Goal: Task Accomplishment & Management: Manage account settings

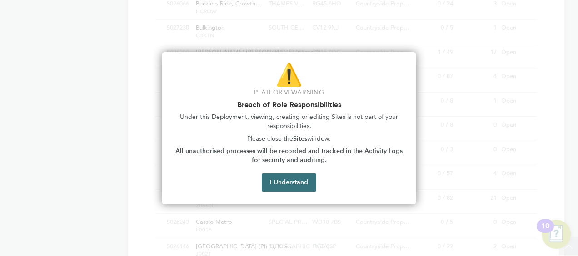
click at [299, 184] on button "I Understand" at bounding box center [289, 183] width 55 height 18
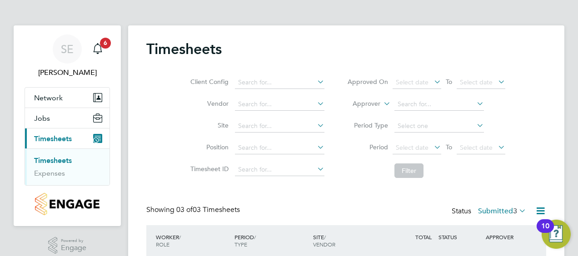
click at [53, 159] on link "Timesheets" at bounding box center [53, 160] width 38 height 9
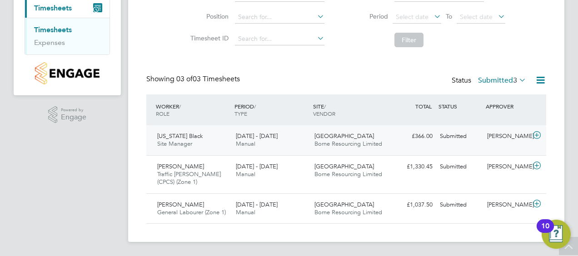
click at [536, 137] on icon at bounding box center [536, 135] width 11 height 7
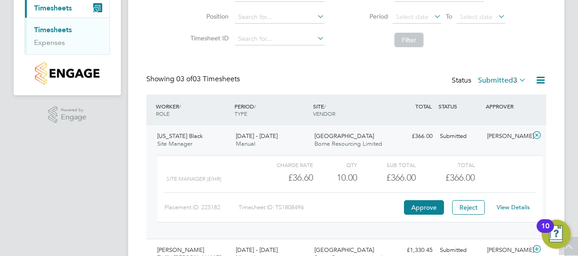
click at [510, 205] on link "View Details" at bounding box center [513, 208] width 33 height 8
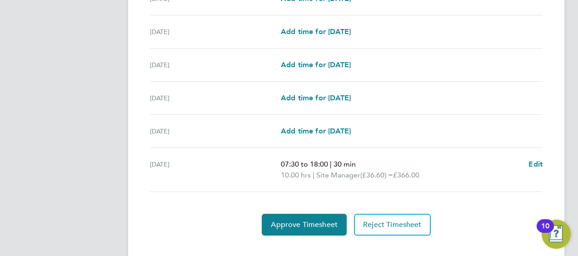
scroll to position [355, 0]
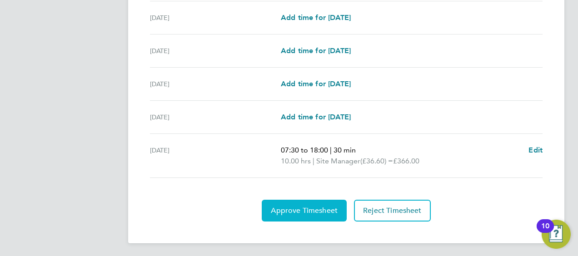
click at [308, 208] on span "Approve Timesheet" at bounding box center [304, 210] width 67 height 9
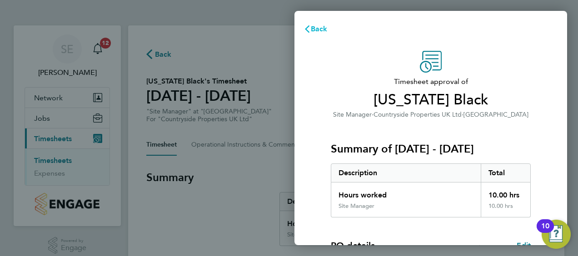
click at [311, 32] on span "Back" at bounding box center [319, 29] width 17 height 9
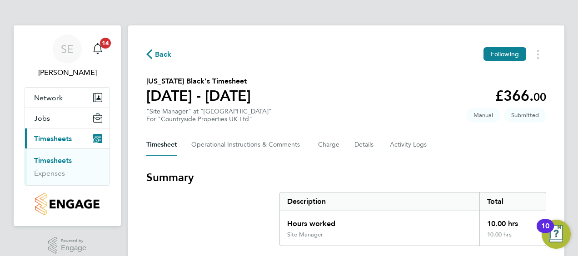
click at [56, 158] on link "Timesheets" at bounding box center [53, 160] width 38 height 9
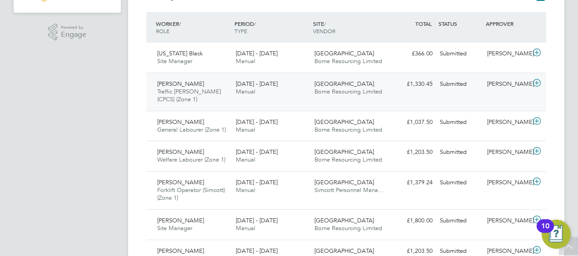
click at [188, 82] on span "Lenuta-Mariana Radu" at bounding box center [180, 84] width 47 height 8
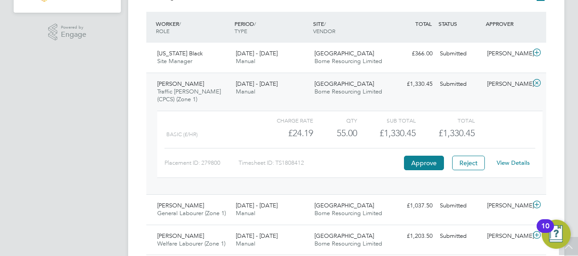
click at [518, 163] on link "View Details" at bounding box center [513, 163] width 33 height 8
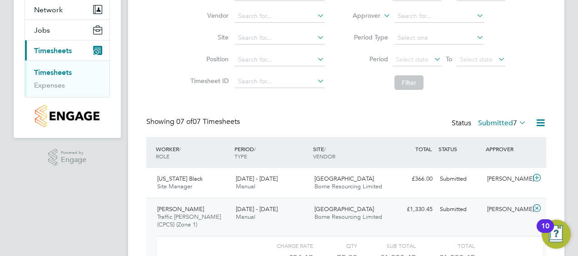
scroll to position [91, 0]
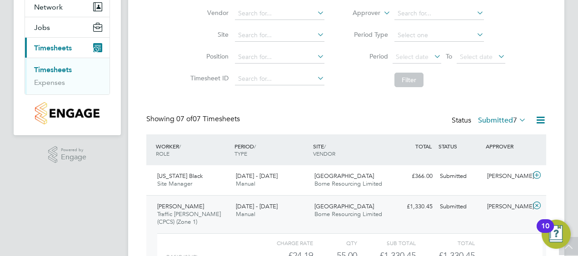
click at [517, 119] on icon at bounding box center [517, 120] width 0 height 13
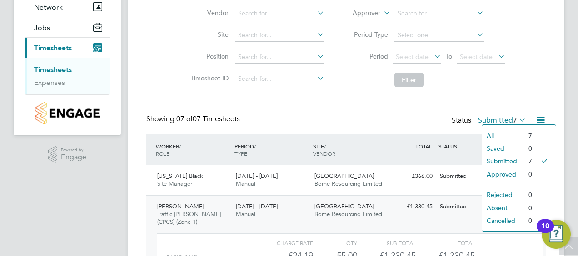
click at [536, 52] on div "Client Config Vendor Site Position Timesheet ID Approved On Select date To Sele…" at bounding box center [346, 33] width 400 height 115
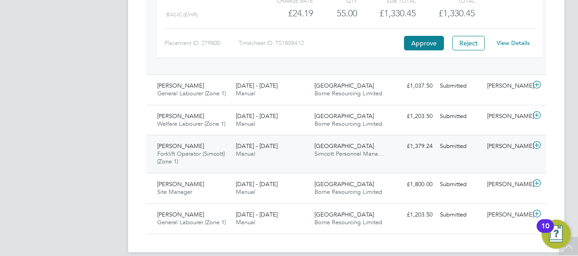
scroll to position [343, 0]
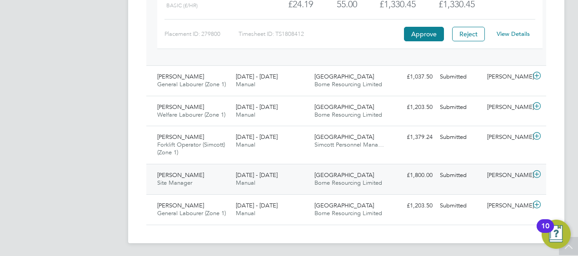
click at [180, 177] on span "Darren Williams" at bounding box center [180, 175] width 47 height 8
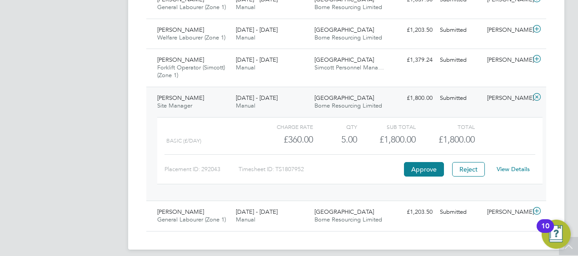
scroll to position [426, 0]
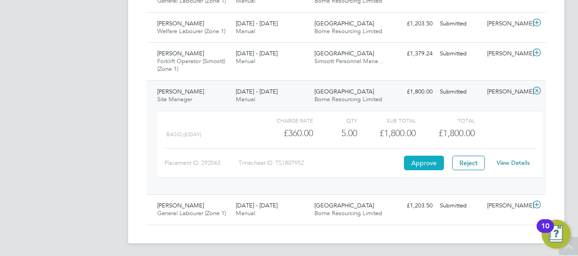
click at [429, 161] on button "Approve" at bounding box center [424, 163] width 40 height 15
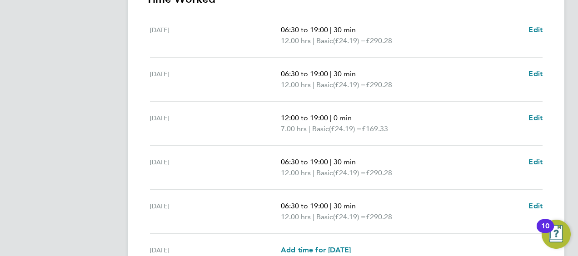
scroll to position [262, 0]
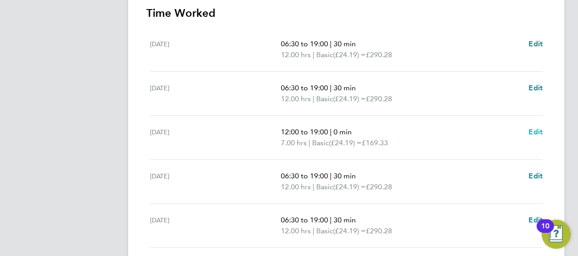
click at [533, 130] on span "Edit" at bounding box center [535, 132] width 14 height 9
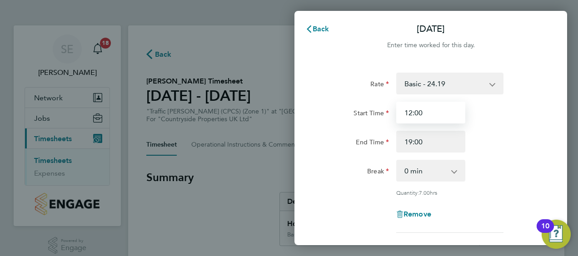
click at [431, 114] on input "12:00" at bounding box center [430, 113] width 69 height 22
type input "1"
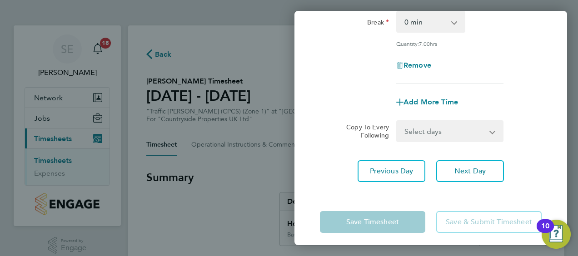
scroll to position [154, 0]
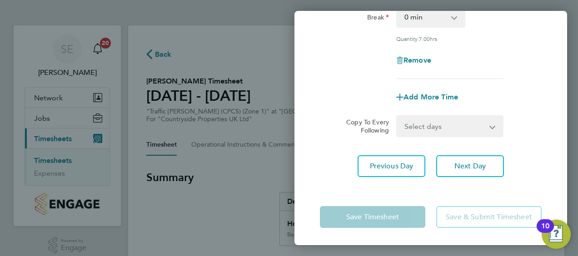
type input "06:30"
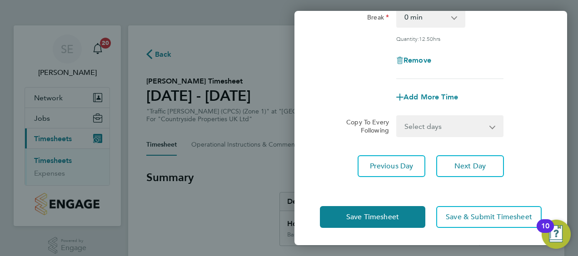
click at [382, 213] on app-form-button "Save Timesheet" at bounding box center [375, 217] width 111 height 22
click at [274, 36] on div "Wed 20 Aug Cancel Enter time worked for this day. Rate Basic - 24.19 Start Time…" at bounding box center [289, 128] width 578 height 256
click at [148, 57] on div "Wed 20 Aug Cancel Enter time worked for this day. Rate Basic - 24.19 Start Time…" at bounding box center [289, 128] width 578 height 256
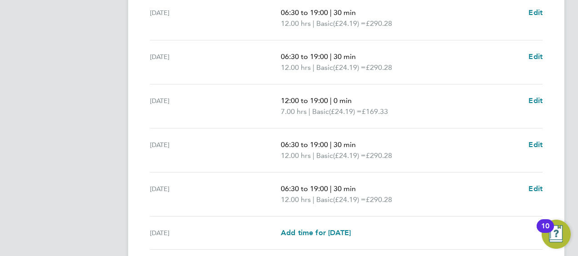
scroll to position [308, 0]
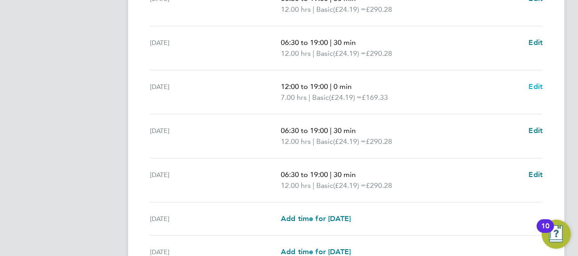
click at [537, 85] on span "Edit" at bounding box center [535, 86] width 14 height 9
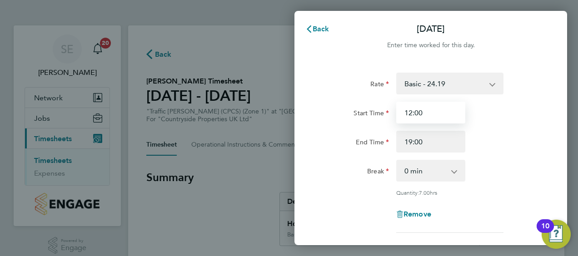
click at [426, 113] on input "12:00" at bounding box center [430, 113] width 69 height 22
type input "1"
type input "06:30"
click at [553, 27] on span "Cancel" at bounding box center [545, 29] width 26 height 9
click at [318, 25] on span "Back" at bounding box center [321, 29] width 17 height 9
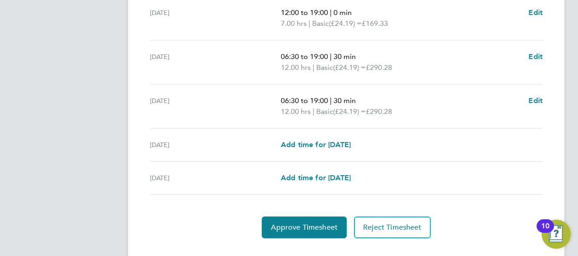
scroll to position [398, 0]
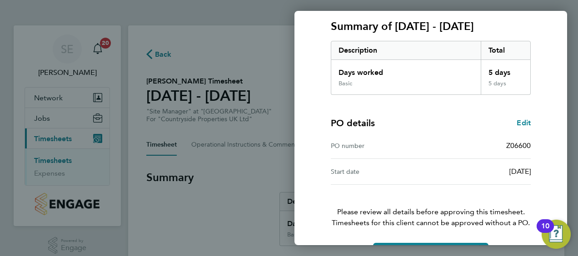
scroll to position [152, 0]
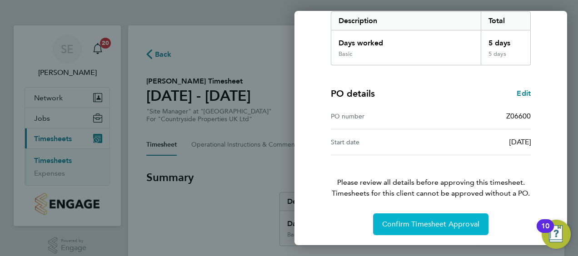
click at [455, 227] on button "Confirm Timesheet Approval" at bounding box center [430, 225] width 115 height 22
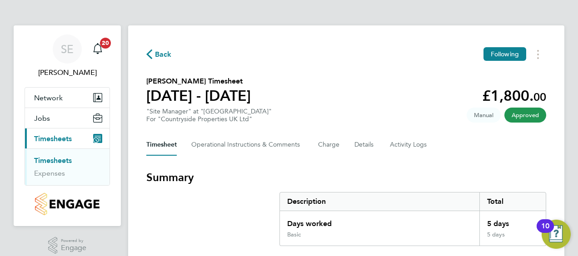
click at [58, 159] on link "Timesheets" at bounding box center [53, 160] width 38 height 9
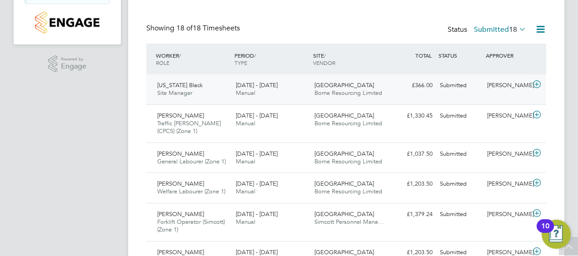
click at [537, 84] on icon at bounding box center [536, 84] width 11 height 7
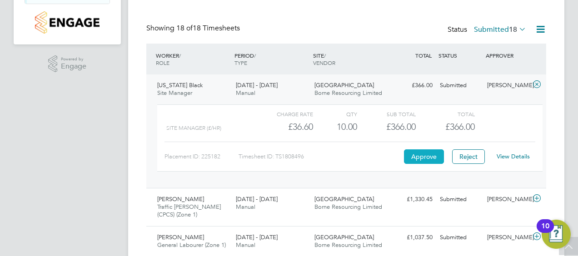
click at [426, 152] on button "Approve" at bounding box center [424, 156] width 40 height 15
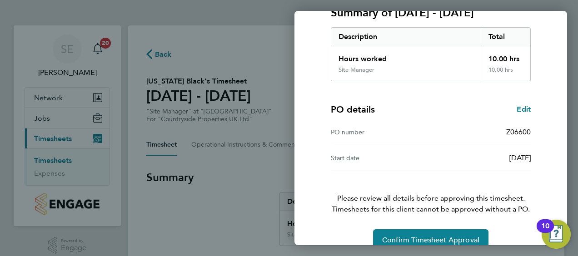
scroll to position [152, 0]
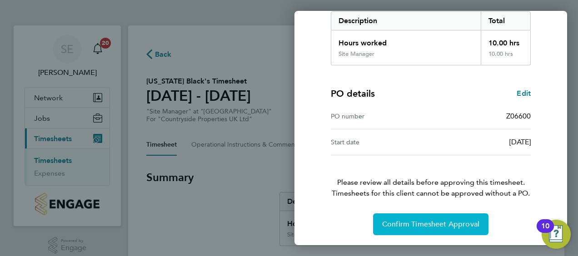
click at [440, 222] on span "Confirm Timesheet Approval" at bounding box center [430, 224] width 97 height 9
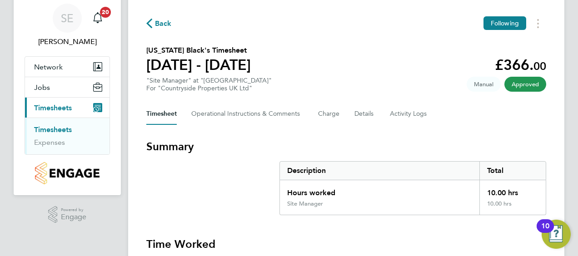
scroll to position [91, 0]
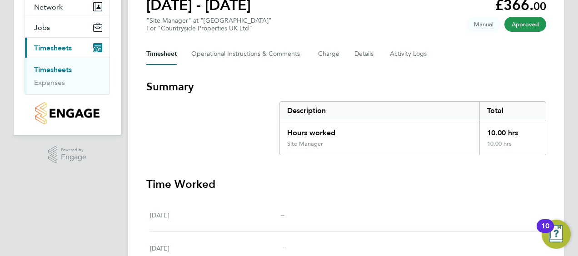
click at [61, 68] on link "Timesheets" at bounding box center [53, 69] width 38 height 9
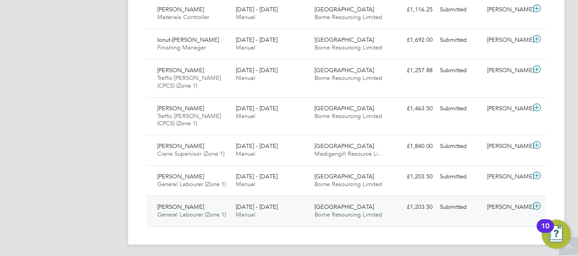
click at [537, 203] on icon at bounding box center [536, 206] width 11 height 7
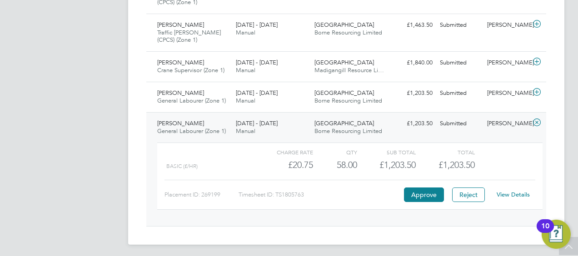
click at [513, 191] on link "View Details" at bounding box center [513, 195] width 33 height 8
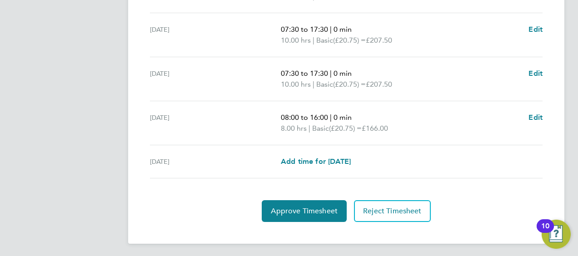
scroll to position [409, 0]
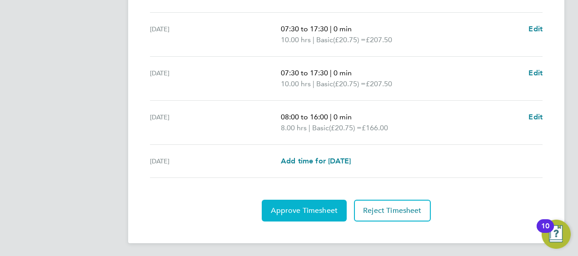
click at [334, 214] on button "Approve Timesheet" at bounding box center [304, 211] width 85 height 22
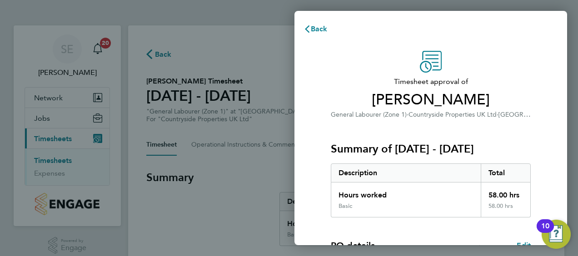
scroll to position [152, 0]
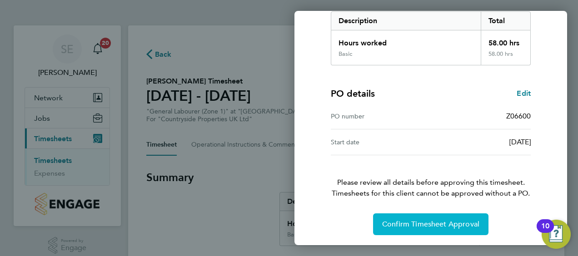
click at [429, 224] on span "Confirm Timesheet Approval" at bounding box center [430, 224] width 97 height 9
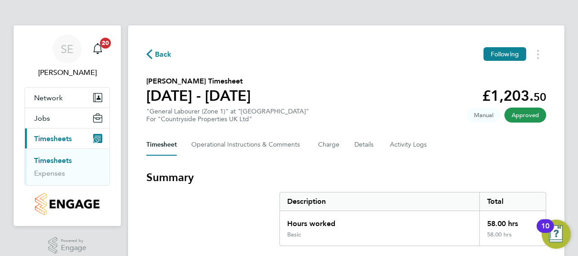
click at [149, 55] on icon "button" at bounding box center [149, 55] width 6 height 10
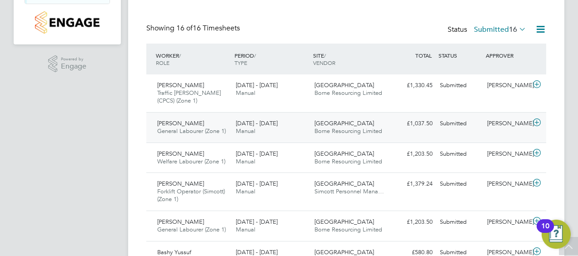
click at [538, 119] on icon at bounding box center [536, 122] width 11 height 7
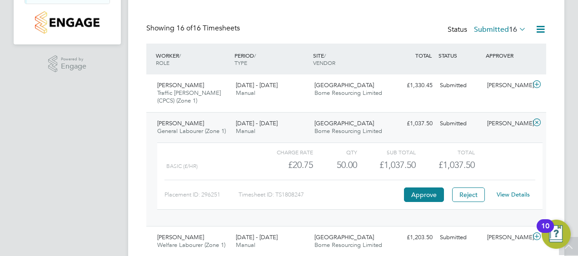
click at [517, 194] on link "View Details" at bounding box center [513, 195] width 33 height 8
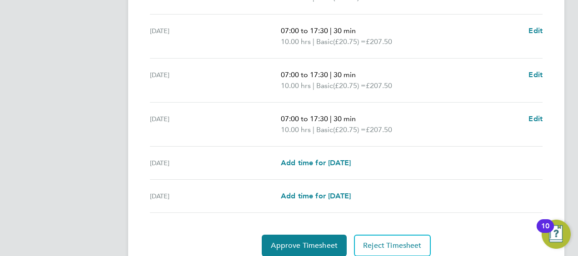
scroll to position [398, 0]
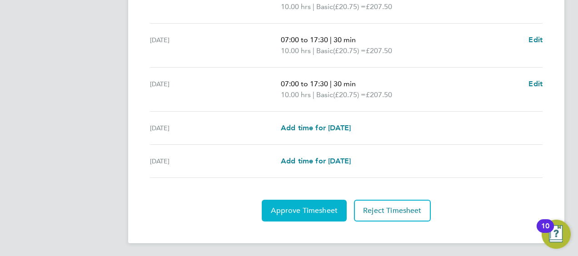
click at [337, 206] on span "Approve Timesheet" at bounding box center [304, 210] width 67 height 9
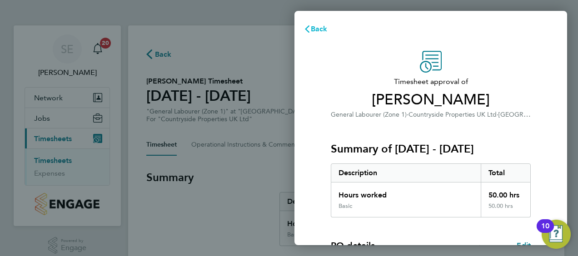
click at [306, 29] on icon "button" at bounding box center [307, 28] width 5 height 7
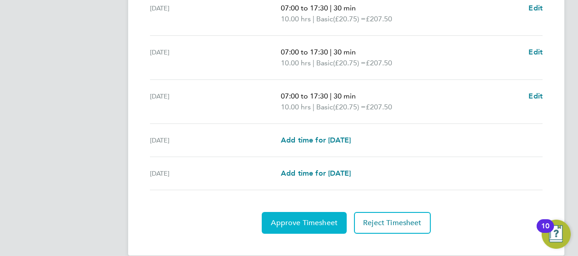
scroll to position [398, 0]
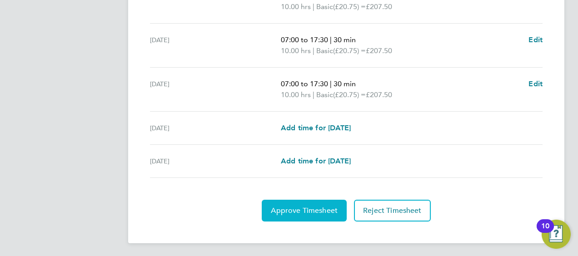
click at [315, 206] on span "Approve Timesheet" at bounding box center [304, 210] width 67 height 9
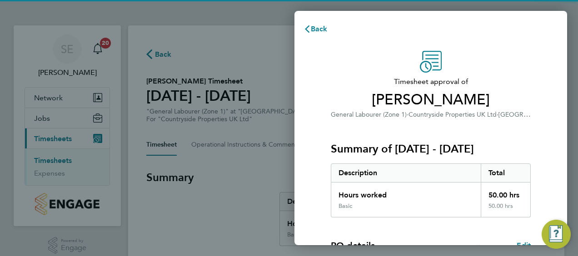
scroll to position [152, 0]
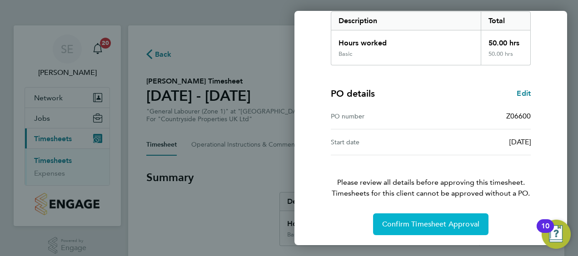
click at [409, 224] on span "Confirm Timesheet Approval" at bounding box center [430, 224] width 97 height 9
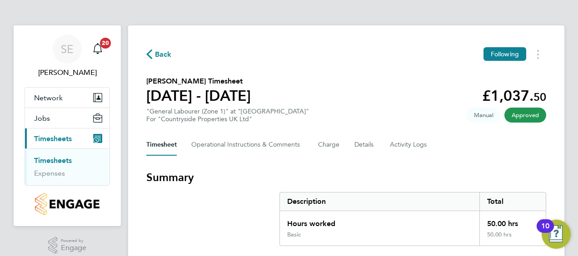
click at [149, 54] on icon "button" at bounding box center [149, 55] width 6 height 10
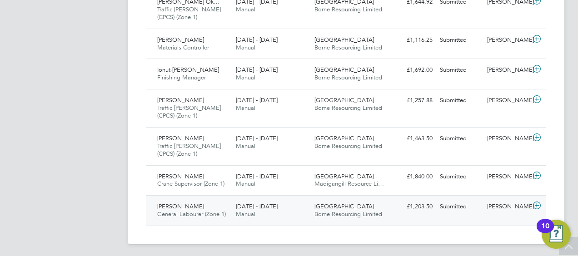
click at [537, 204] on icon at bounding box center [536, 205] width 11 height 7
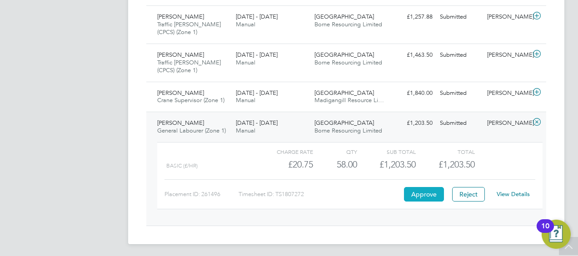
click at [425, 191] on button "Approve" at bounding box center [424, 194] width 40 height 15
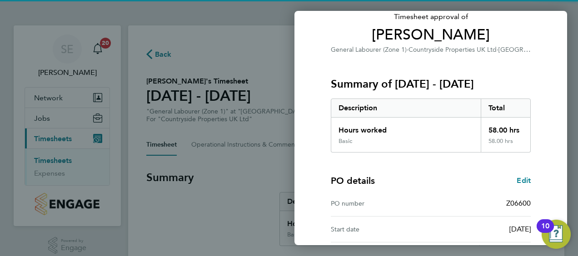
scroll to position [152, 0]
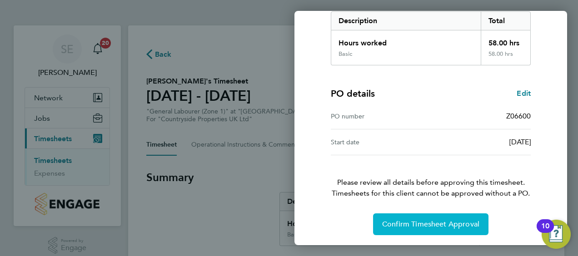
click at [447, 221] on span "Confirm Timesheet Approval" at bounding box center [430, 224] width 97 height 9
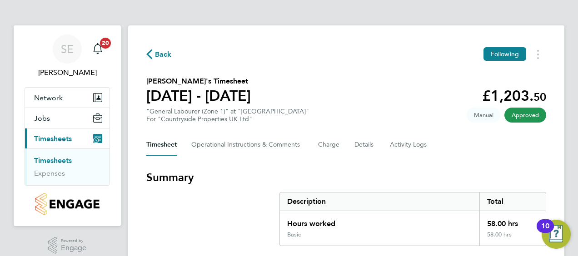
click at [148, 55] on icon "button" at bounding box center [149, 55] width 6 height 10
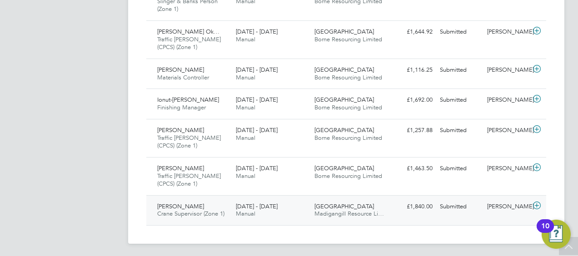
click at [538, 204] on icon at bounding box center [536, 205] width 11 height 7
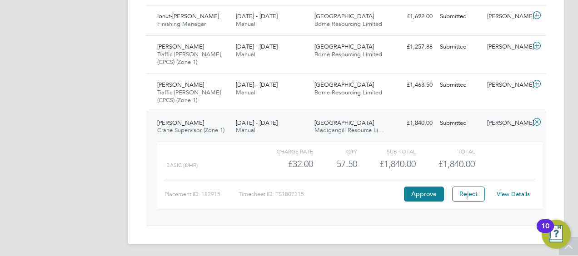
click at [512, 193] on link "View Details" at bounding box center [513, 194] width 33 height 8
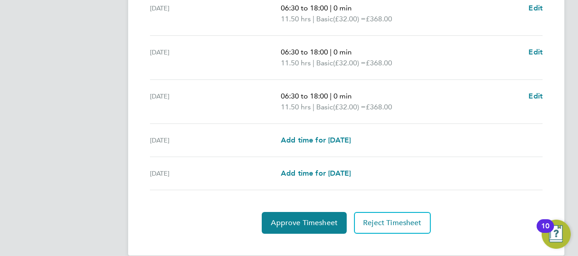
scroll to position [398, 0]
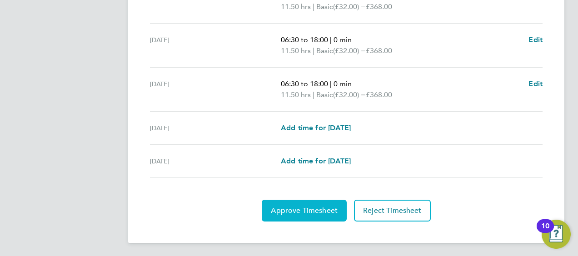
click at [328, 209] on span "Approve Timesheet" at bounding box center [304, 210] width 67 height 9
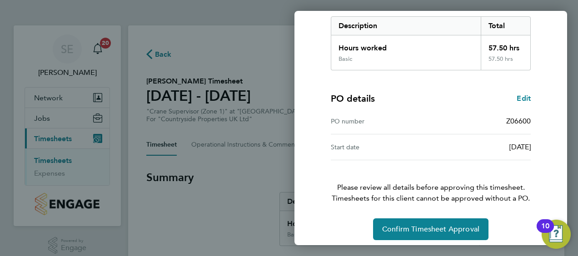
scroll to position [152, 0]
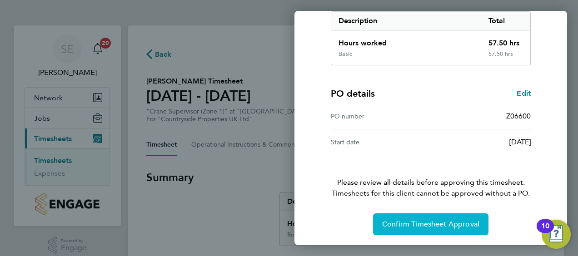
click at [417, 220] on span "Confirm Timesheet Approval" at bounding box center [430, 224] width 97 height 9
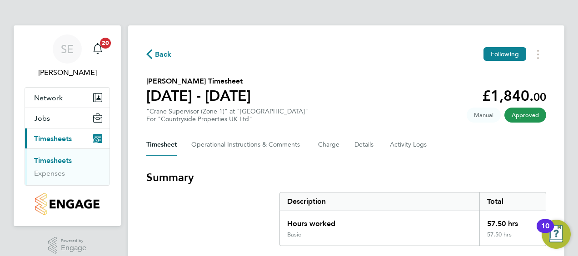
click at [147, 55] on icon "button" at bounding box center [149, 55] width 6 height 10
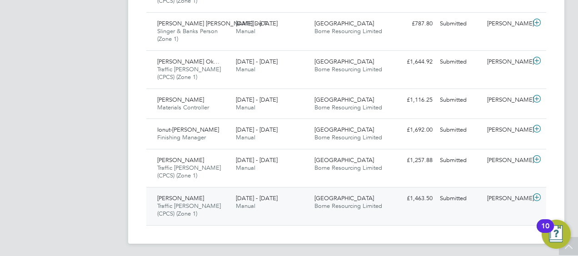
click at [539, 195] on icon at bounding box center [536, 197] width 11 height 7
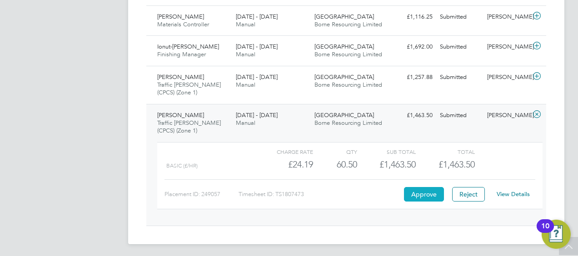
click at [421, 192] on button "Approve" at bounding box center [424, 194] width 40 height 15
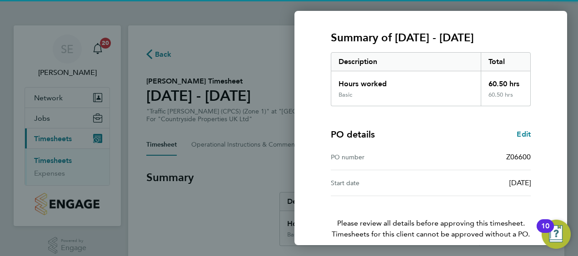
scroll to position [152, 0]
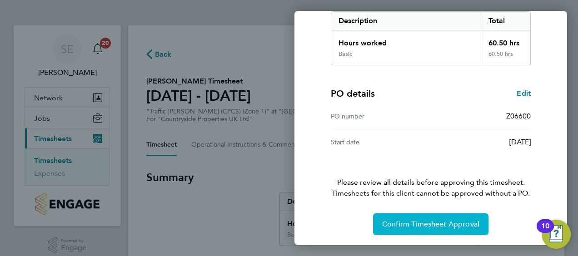
click at [453, 218] on button "Confirm Timesheet Approval" at bounding box center [430, 225] width 115 height 22
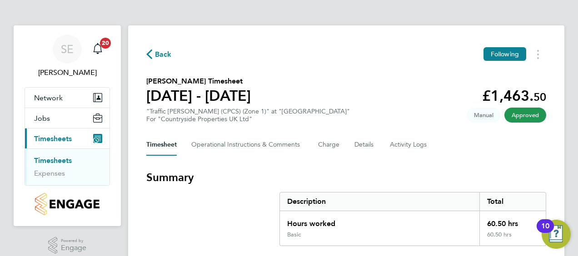
click at [149, 53] on icon "button" at bounding box center [149, 55] width 6 height 10
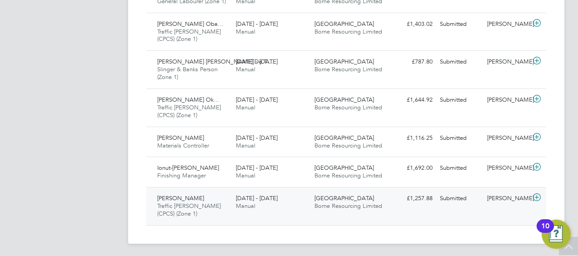
click at [536, 194] on icon at bounding box center [536, 197] width 11 height 7
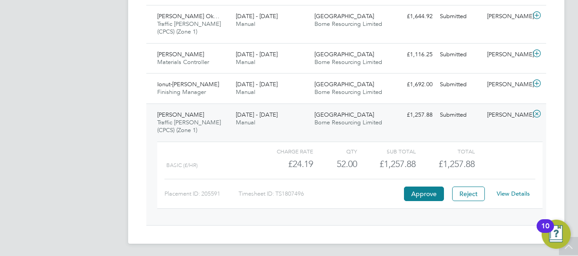
click at [508, 192] on link "View Details" at bounding box center [513, 194] width 33 height 8
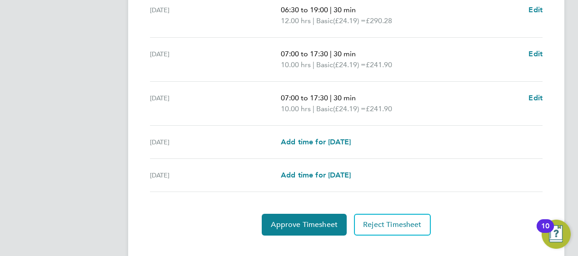
scroll to position [398, 0]
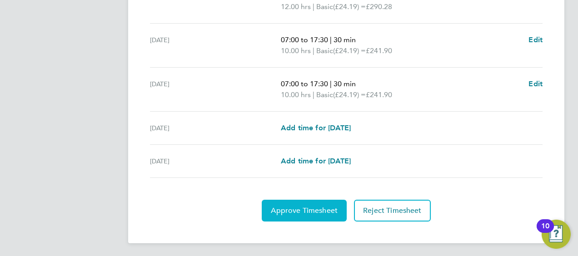
drag, startPoint x: 308, startPoint y: 210, endPoint x: 307, endPoint y: 206, distance: 4.6
click at [307, 209] on span "Approve Timesheet" at bounding box center [304, 210] width 67 height 9
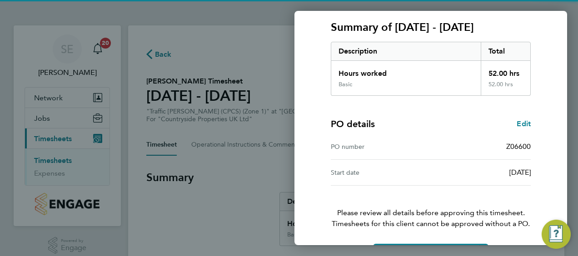
scroll to position [152, 0]
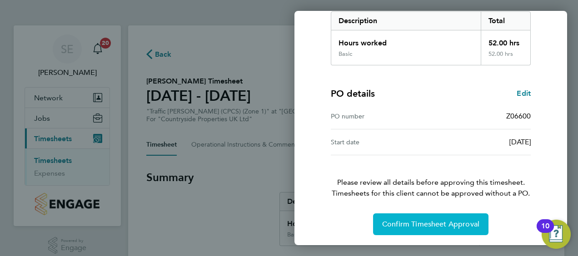
click at [419, 221] on span "Confirm Timesheet Approval" at bounding box center [430, 224] width 97 height 9
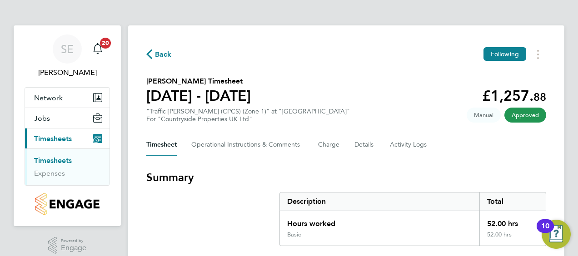
click at [146, 54] on icon "button" at bounding box center [149, 55] width 6 height 10
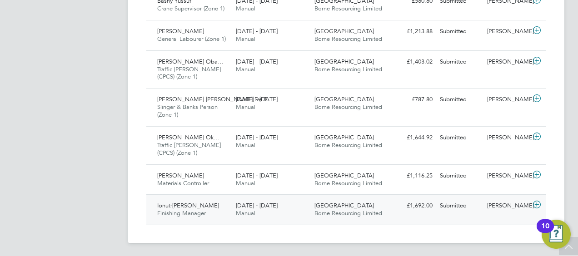
click at [535, 203] on icon at bounding box center [536, 204] width 11 height 7
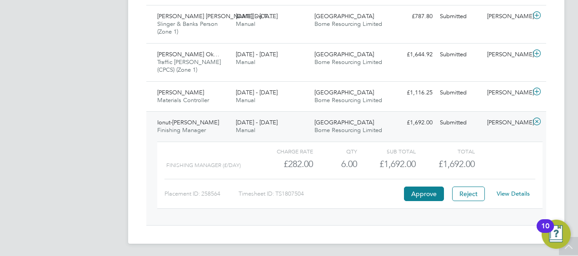
click at [515, 191] on link "View Details" at bounding box center [513, 194] width 33 height 8
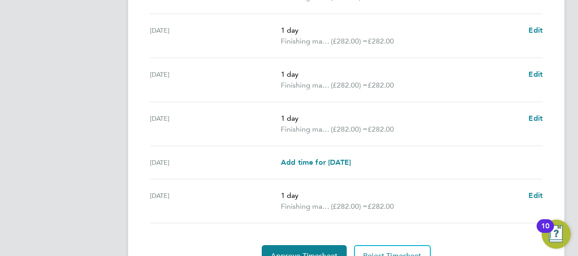
scroll to position [409, 0]
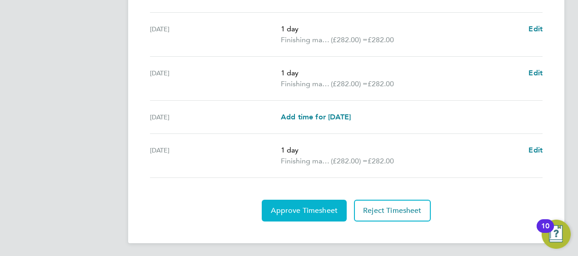
click at [318, 208] on span "Approve Timesheet" at bounding box center [304, 210] width 67 height 9
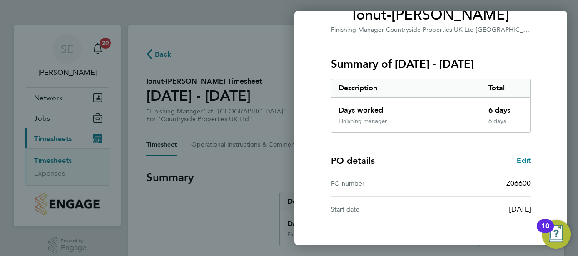
scroll to position [152, 0]
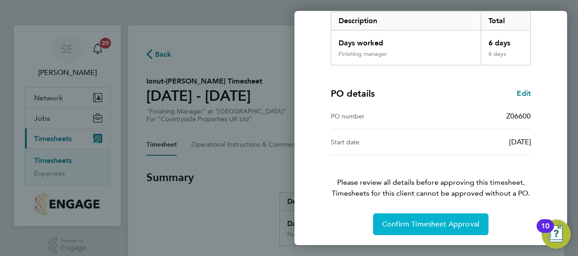
click at [418, 224] on span "Confirm Timesheet Approval" at bounding box center [430, 224] width 97 height 9
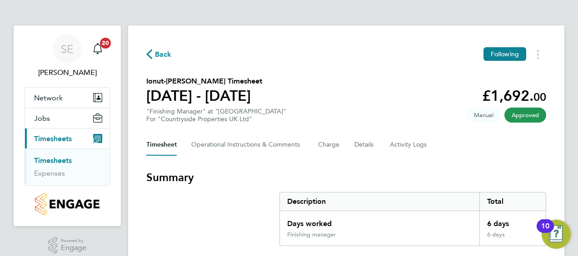
click at [149, 55] on icon "button" at bounding box center [149, 55] width 6 height 10
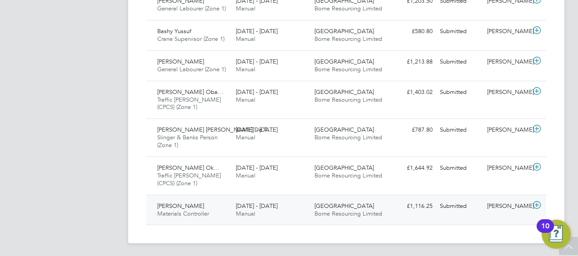
click at [326, 202] on span "[GEOGRAPHIC_DATA]" at bounding box center [344, 206] width 60 height 8
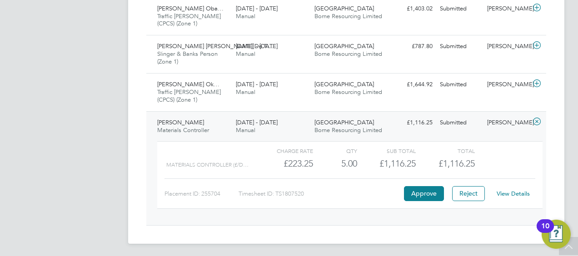
click at [519, 191] on link "View Details" at bounding box center [513, 194] width 33 height 8
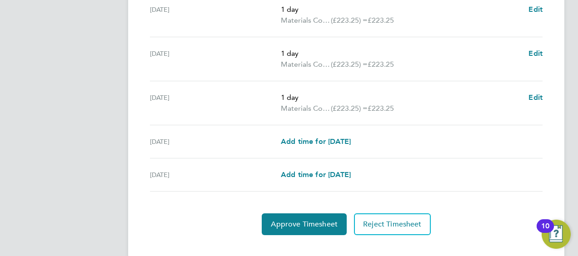
scroll to position [398, 0]
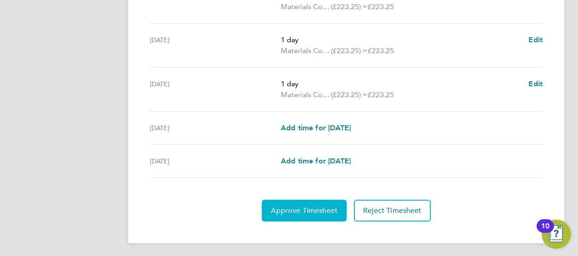
click at [324, 209] on span "Approve Timesheet" at bounding box center [304, 210] width 67 height 9
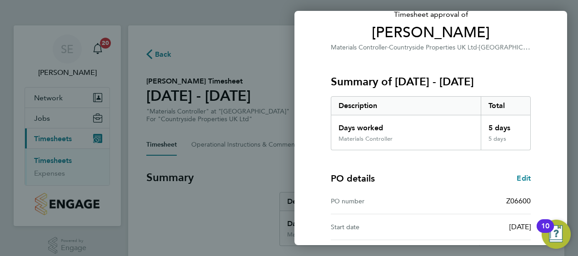
scroll to position [152, 0]
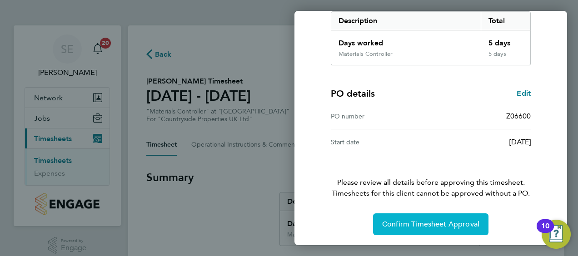
click at [417, 221] on span "Confirm Timesheet Approval" at bounding box center [430, 224] width 97 height 9
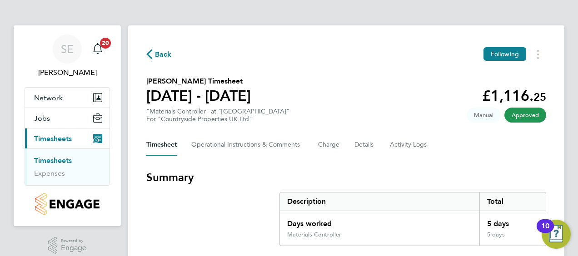
click at [147, 53] on icon "button" at bounding box center [149, 55] width 6 height 10
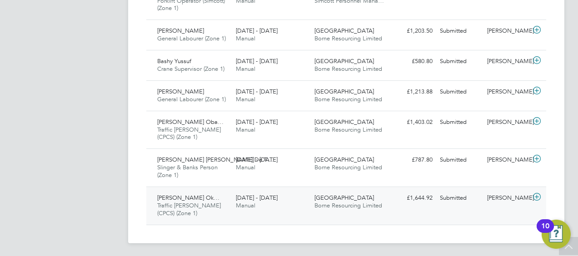
click at [207, 195] on span "Charles Oluwasegun Ok…" at bounding box center [188, 198] width 62 height 8
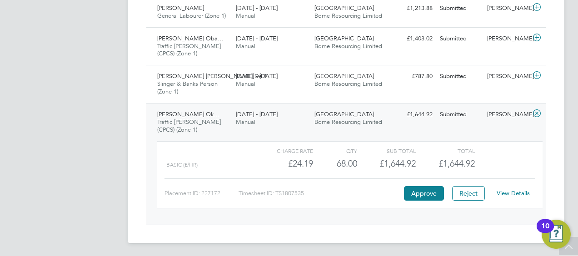
click at [518, 192] on link "View Details" at bounding box center [513, 193] width 33 height 8
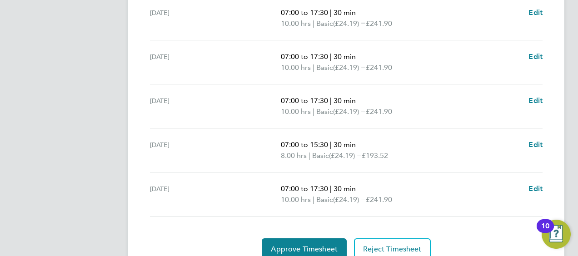
scroll to position [420, 0]
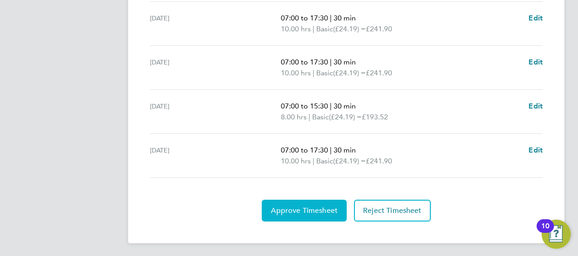
click at [321, 207] on span "Approve Timesheet" at bounding box center [304, 210] width 67 height 9
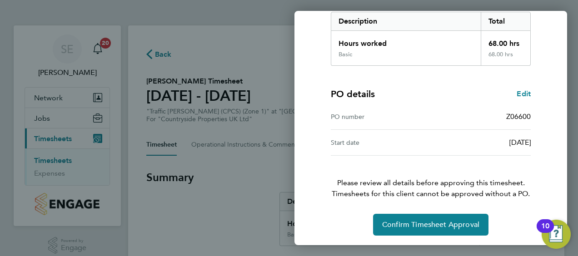
scroll to position [152, 0]
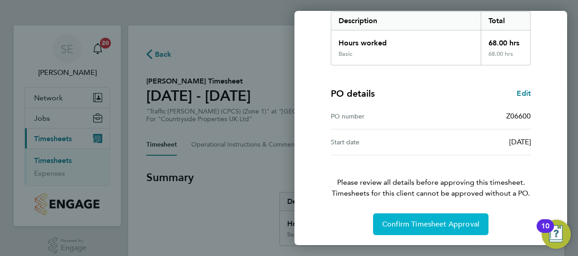
click at [428, 222] on span "Confirm Timesheet Approval" at bounding box center [430, 224] width 97 height 9
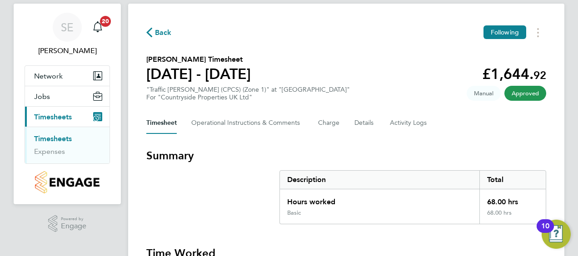
scroll to position [13, 0]
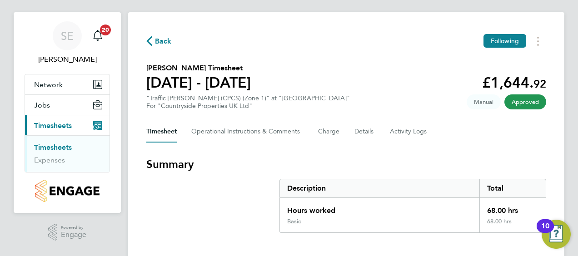
click at [148, 41] on icon "button" at bounding box center [149, 41] width 6 height 10
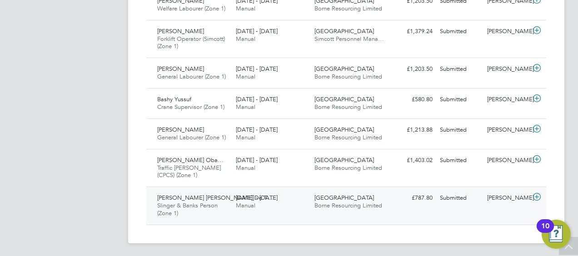
click at [201, 198] on span "Roque Luiz Ramos De T…" at bounding box center [215, 198] width 116 height 8
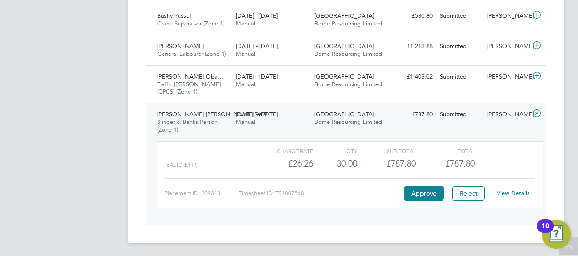
click at [513, 191] on link "View Details" at bounding box center [513, 193] width 33 height 8
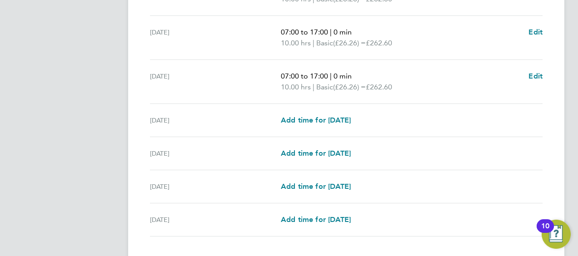
scroll to position [363, 0]
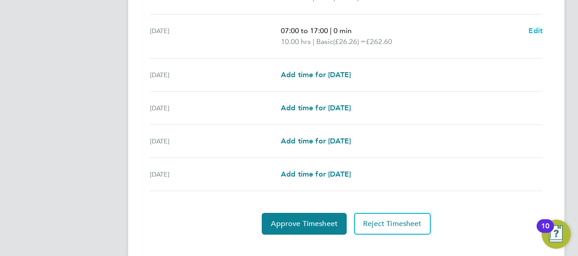
click at [536, 28] on span "Edit" at bounding box center [535, 30] width 14 height 9
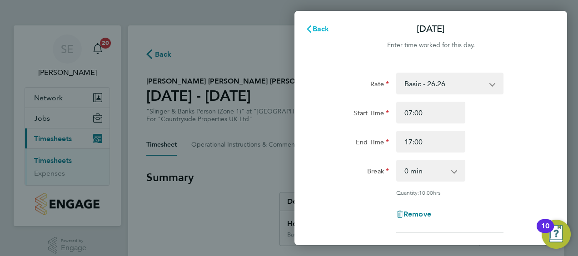
click at [310, 29] on icon "button" at bounding box center [308, 28] width 7 height 7
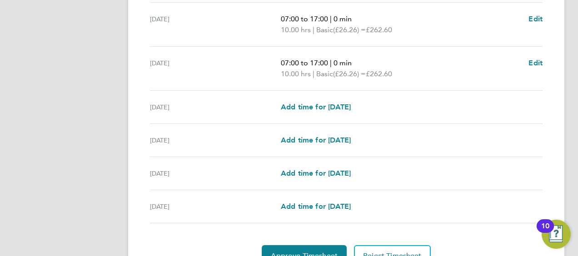
scroll to position [377, 0]
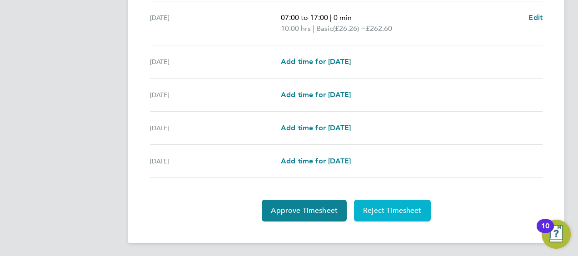
click at [397, 209] on span "Reject Timesheet" at bounding box center [392, 210] width 59 height 9
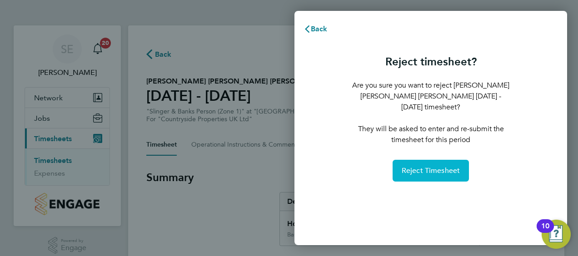
click at [445, 166] on span "Reject Timesheet" at bounding box center [431, 170] width 59 height 9
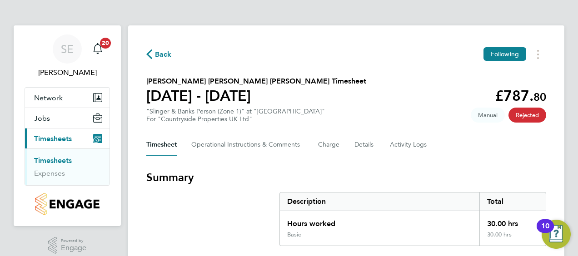
click at [147, 55] on icon "button" at bounding box center [149, 55] width 6 height 10
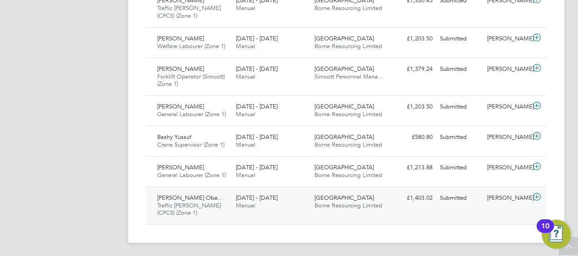
click at [204, 196] on span "[PERSON_NAME] Oba…" at bounding box center [190, 198] width 66 height 8
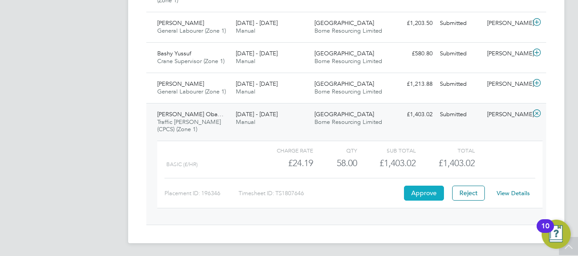
click at [423, 189] on button "Approve" at bounding box center [424, 193] width 40 height 15
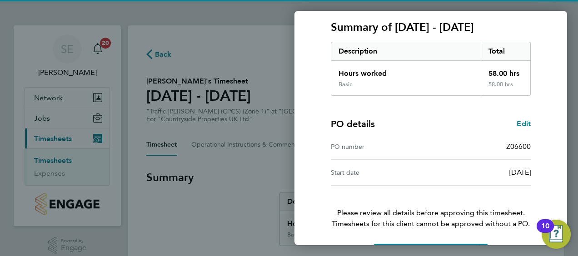
scroll to position [152, 0]
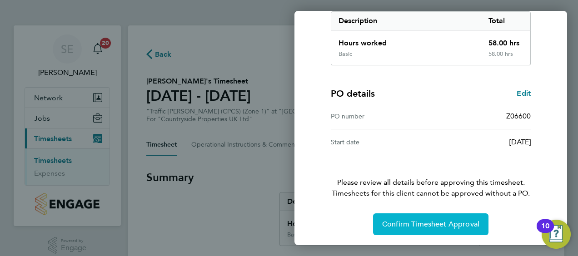
click at [430, 220] on span "Confirm Timesheet Approval" at bounding box center [430, 224] width 97 height 9
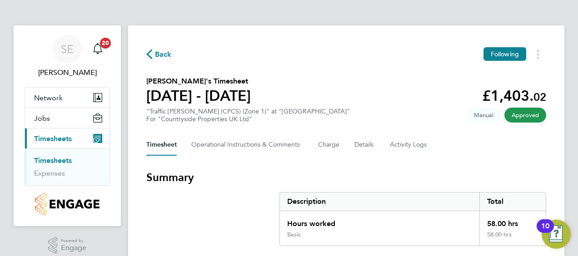
click at [148, 55] on icon "button" at bounding box center [149, 55] width 6 height 10
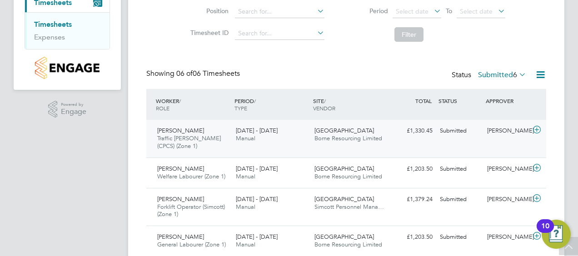
scroll to position [229, 0]
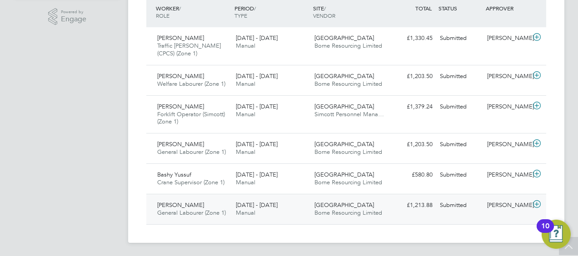
click at [538, 202] on icon at bounding box center [536, 204] width 11 height 7
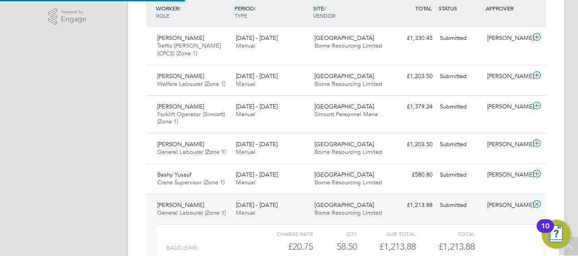
scroll to position [5, 5]
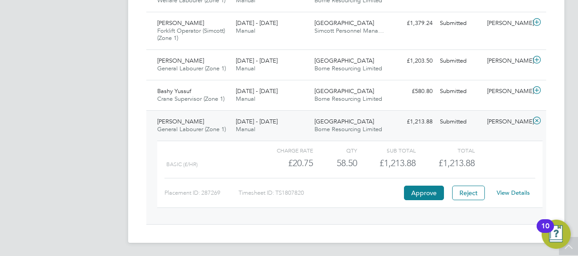
click at [521, 192] on link "View Details" at bounding box center [513, 193] width 33 height 8
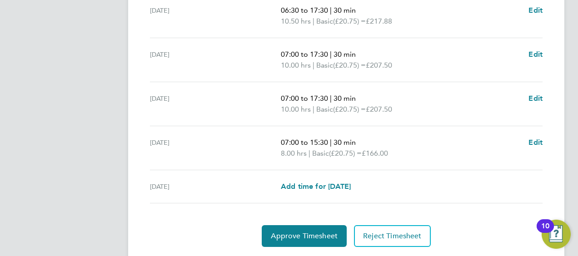
scroll to position [409, 0]
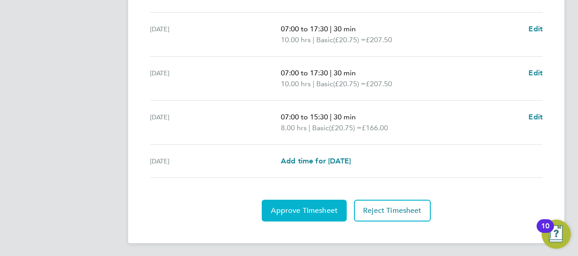
click at [326, 209] on span "Approve Timesheet" at bounding box center [304, 210] width 67 height 9
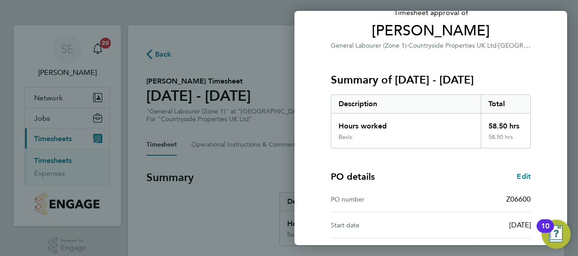
scroll to position [152, 0]
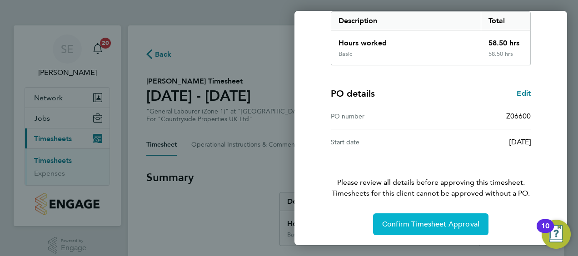
click at [429, 222] on span "Confirm Timesheet Approval" at bounding box center [430, 224] width 97 height 9
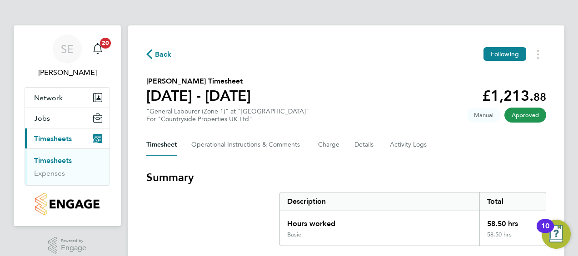
click at [148, 55] on icon "button" at bounding box center [149, 55] width 6 height 10
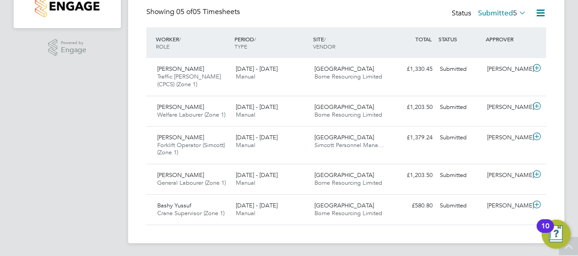
scroll to position [199, 0]
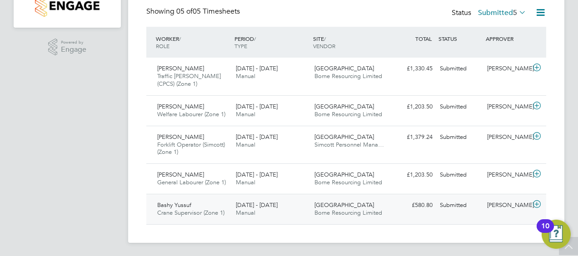
click at [184, 204] on span "Bashy Yussuf" at bounding box center [174, 205] width 34 height 8
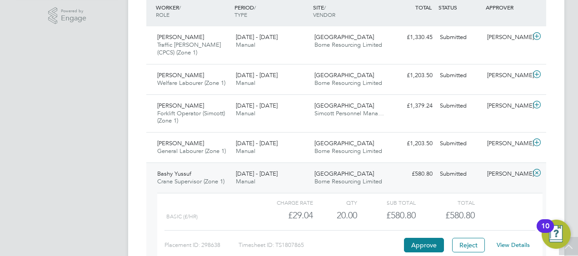
scroll to position [282, 0]
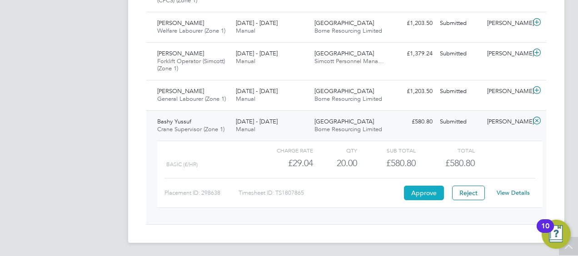
click at [426, 190] on button "Approve" at bounding box center [424, 193] width 40 height 15
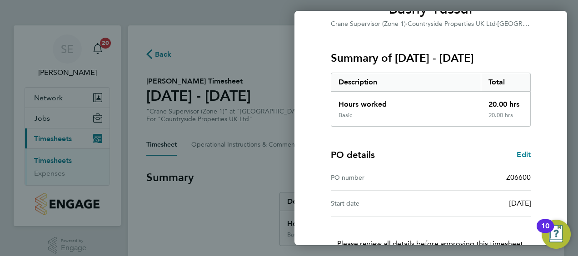
scroll to position [152, 0]
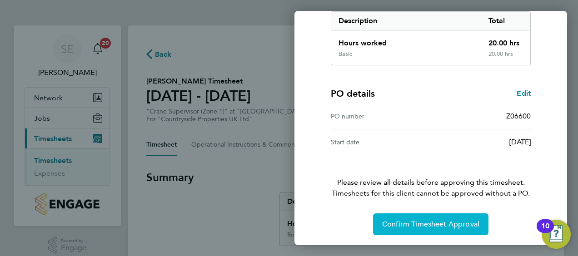
click at [450, 223] on span "Confirm Timesheet Approval" at bounding box center [430, 224] width 97 height 9
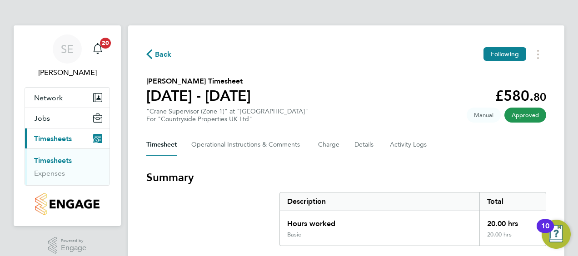
click at [149, 54] on icon "button" at bounding box center [149, 55] width 6 height 10
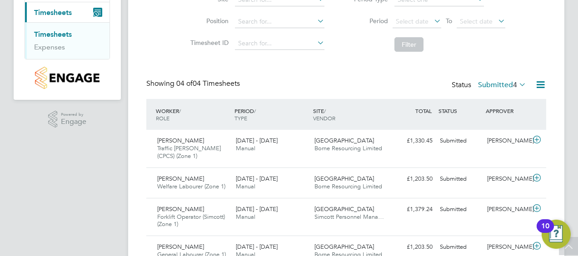
scroll to position [169, 0]
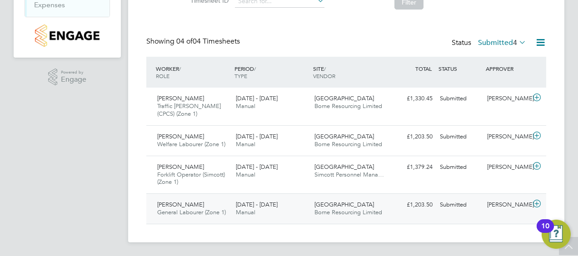
click at [192, 203] on span "[PERSON_NAME]" at bounding box center [180, 205] width 47 height 8
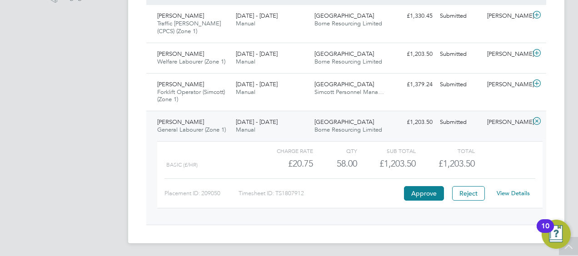
scroll to position [252, 0]
click at [428, 191] on button "Approve" at bounding box center [424, 193] width 40 height 15
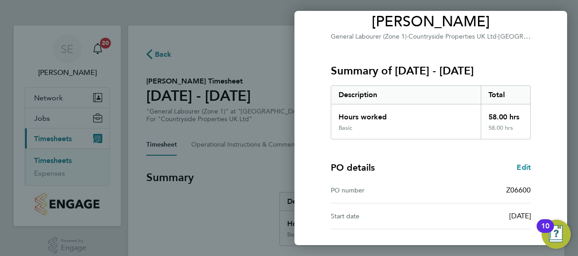
scroll to position [152, 0]
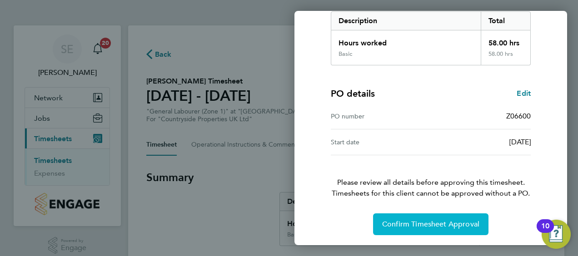
click at [419, 220] on span "Confirm Timesheet Approval" at bounding box center [430, 224] width 97 height 9
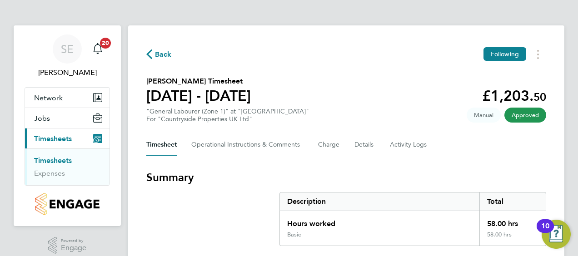
click at [147, 54] on icon "button" at bounding box center [149, 55] width 6 height 10
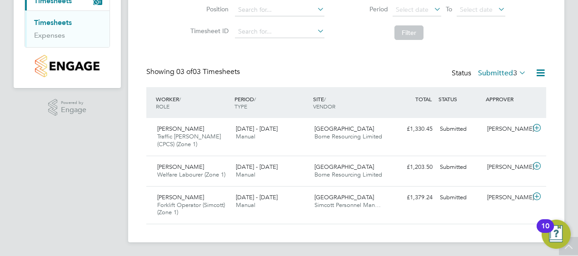
scroll to position [138, 0]
click at [202, 198] on div "[PERSON_NAME] Forklift Operator (Simcott) (Zone 1) [DATE] - [DATE]" at bounding box center [193, 205] width 79 height 30
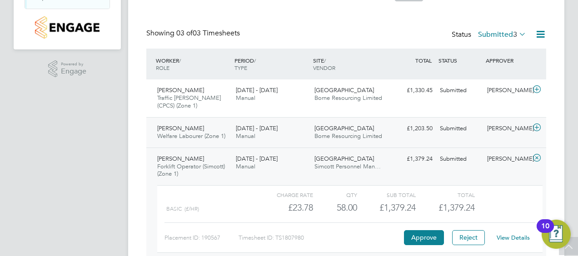
scroll to position [222, 0]
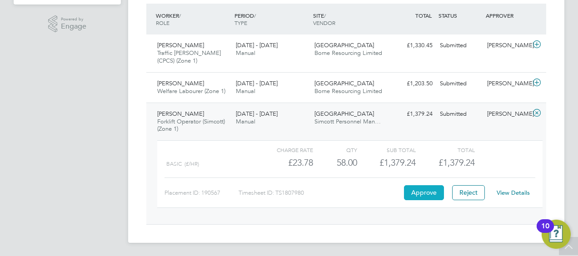
click at [428, 190] on button "Approve" at bounding box center [424, 192] width 40 height 15
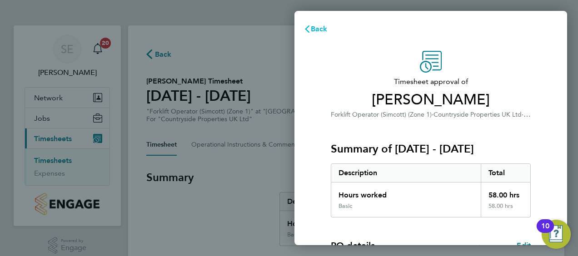
click at [305, 29] on icon "button" at bounding box center [307, 28] width 5 height 7
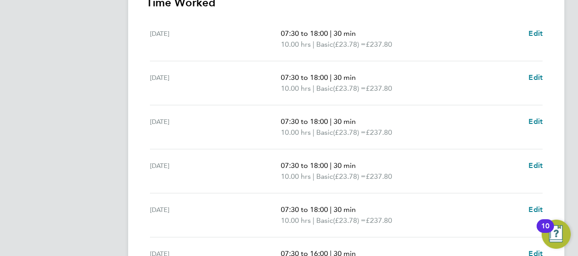
scroll to position [45, 0]
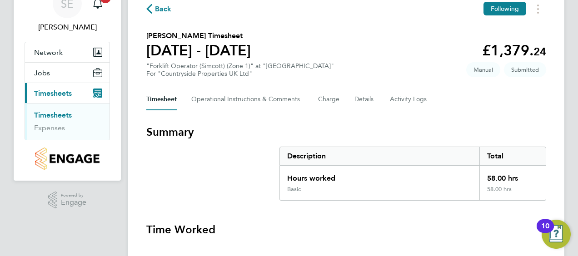
click at [147, 8] on icon "button" at bounding box center [149, 9] width 6 height 10
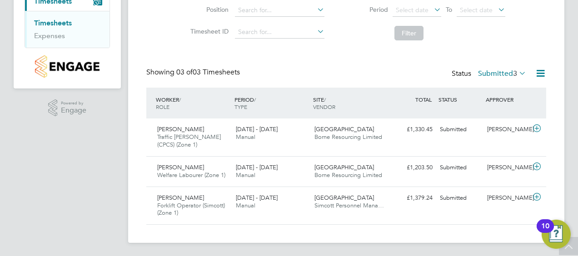
scroll to position [138, 0]
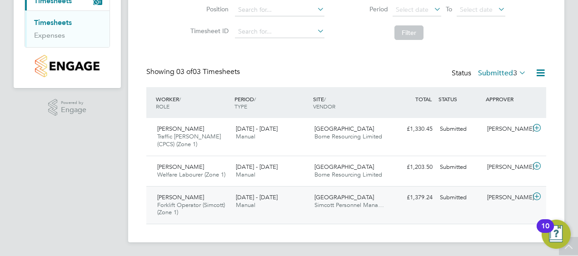
click at [196, 199] on span "[PERSON_NAME]" at bounding box center [180, 198] width 47 height 8
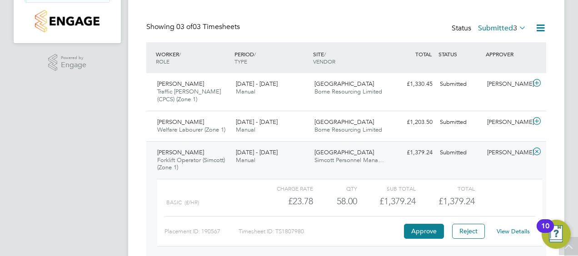
scroll to position [222, 0]
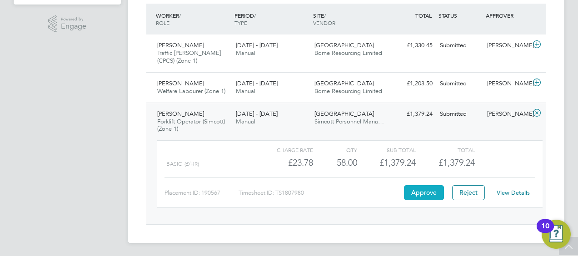
click at [428, 191] on button "Approve" at bounding box center [424, 192] width 40 height 15
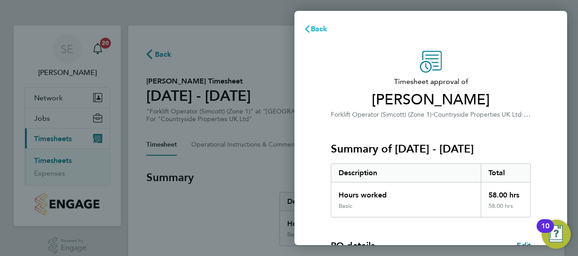
click at [306, 28] on icon "button" at bounding box center [307, 28] width 7 height 7
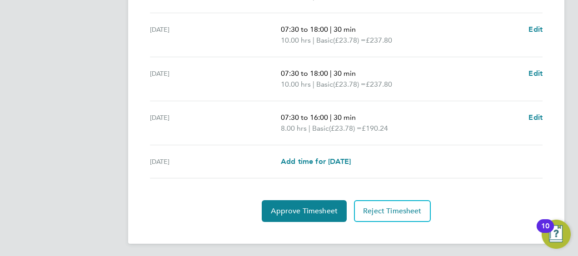
scroll to position [409, 0]
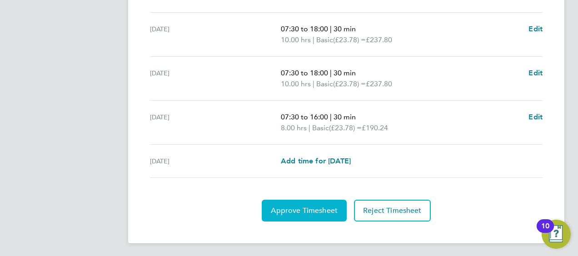
click at [328, 209] on span "Approve Timesheet" at bounding box center [304, 210] width 67 height 9
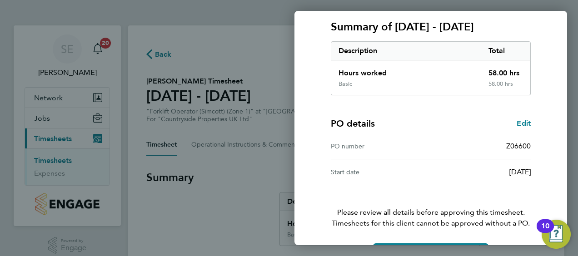
scroll to position [152, 0]
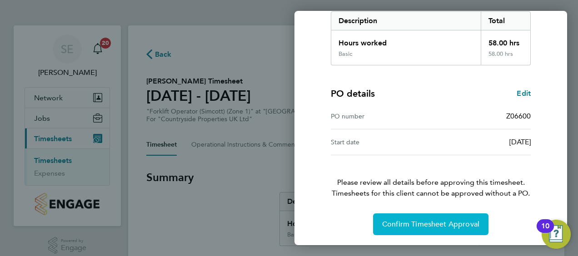
click at [421, 223] on span "Confirm Timesheet Approval" at bounding box center [430, 224] width 97 height 9
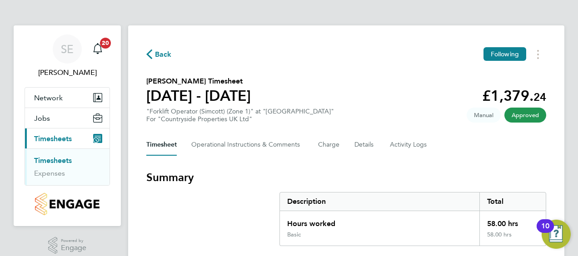
click at [149, 54] on icon "button" at bounding box center [149, 55] width 6 height 10
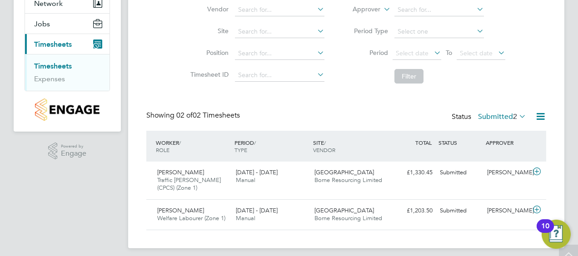
scroll to position [100, 0]
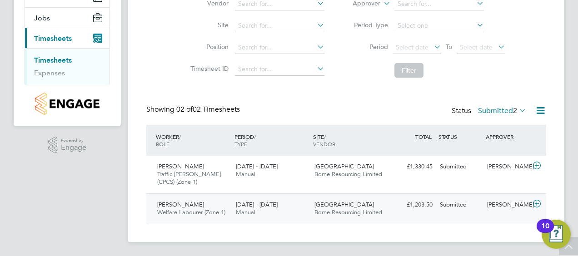
click at [189, 204] on span "Antriana Sinani" at bounding box center [180, 205] width 47 height 8
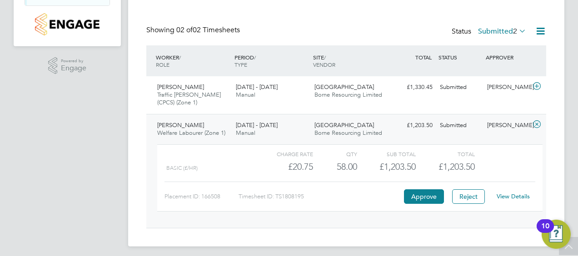
scroll to position [184, 0]
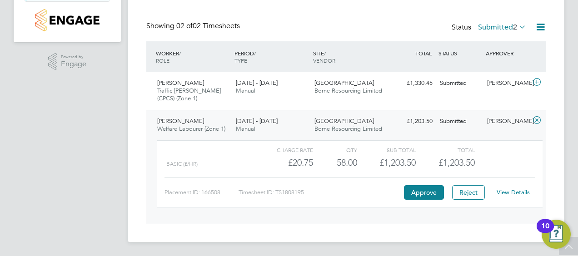
click at [194, 123] on span "Antriana Sinani" at bounding box center [180, 121] width 47 height 8
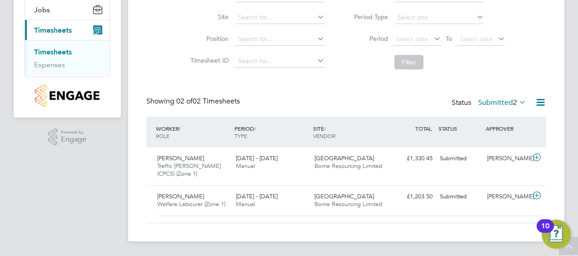
scroll to position [100, 0]
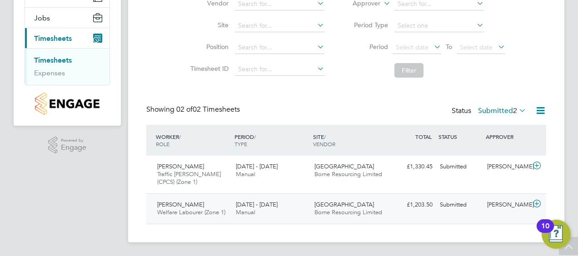
click at [185, 204] on span "Antriana Sinani" at bounding box center [180, 205] width 47 height 8
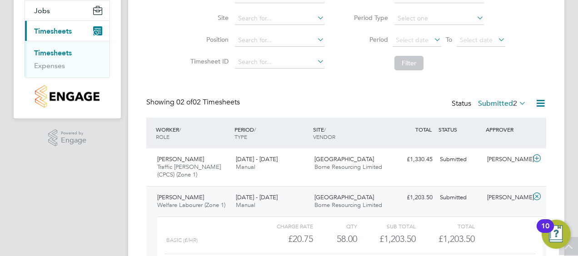
scroll to position [184, 0]
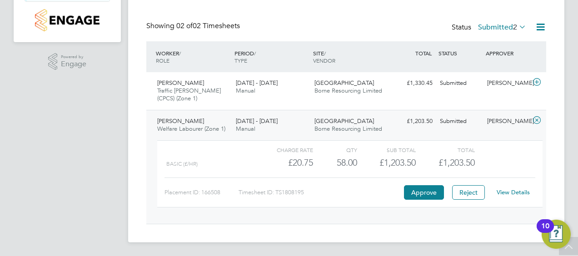
click at [503, 191] on link "View Details" at bounding box center [513, 193] width 33 height 8
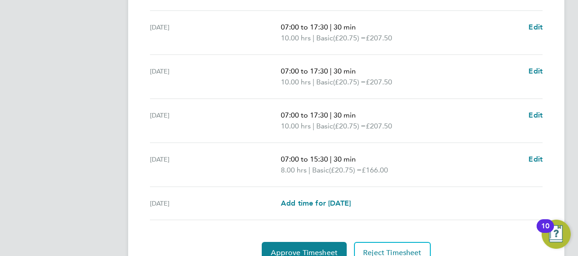
scroll to position [363, 0]
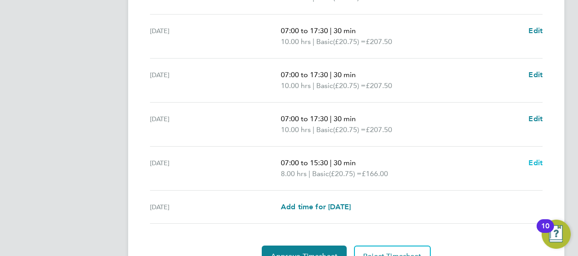
click at [535, 163] on span "Edit" at bounding box center [535, 163] width 14 height 9
select select "30"
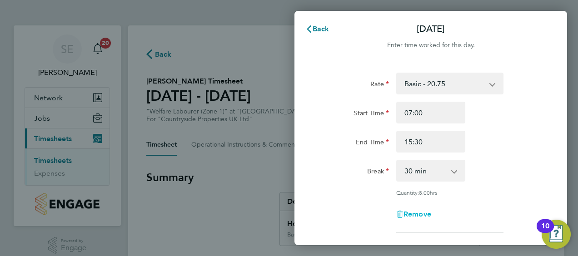
click at [425, 212] on span "Remove" at bounding box center [417, 214] width 28 height 9
select select "null"
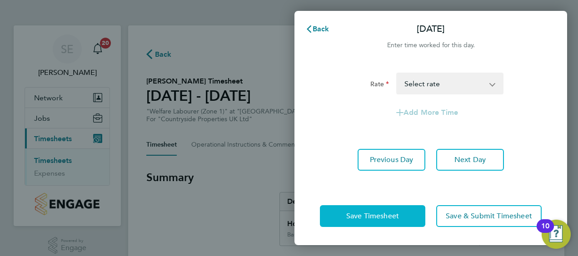
click at [413, 217] on button "Save Timesheet" at bounding box center [372, 216] width 105 height 22
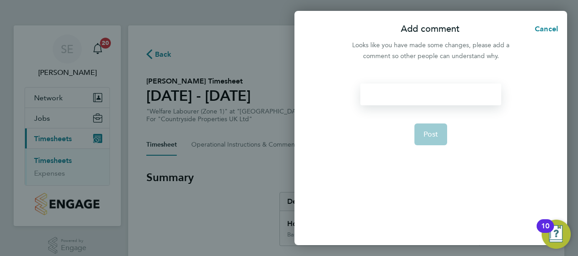
click at [379, 95] on div at bounding box center [430, 95] width 140 height 22
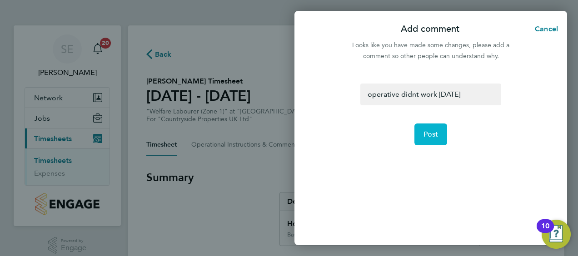
click at [437, 133] on span "Post" at bounding box center [430, 134] width 15 height 9
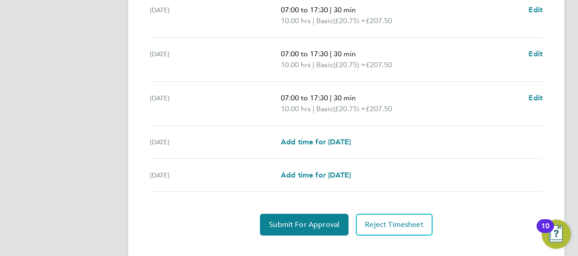
scroll to position [398, 0]
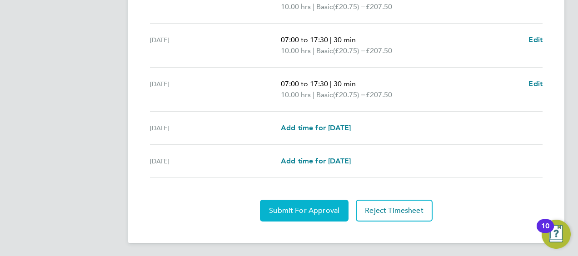
click at [316, 211] on span "Submit For Approval" at bounding box center [304, 210] width 70 height 9
click at [319, 209] on span "Approve Timesheet" at bounding box center [304, 210] width 67 height 9
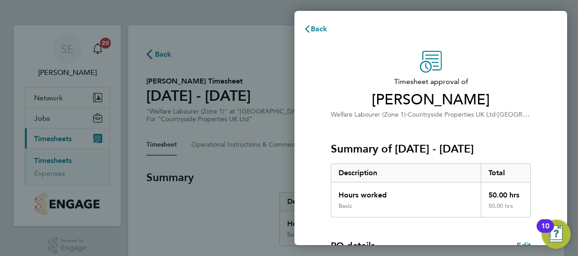
scroll to position [152, 0]
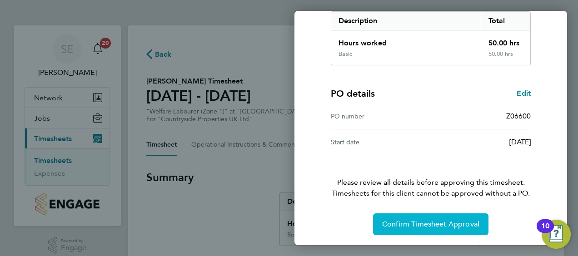
click at [420, 222] on span "Confirm Timesheet Approval" at bounding box center [430, 224] width 97 height 9
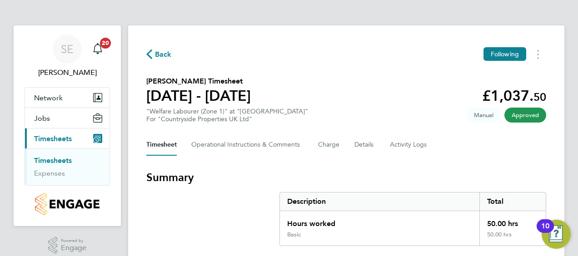
click at [147, 53] on icon "button" at bounding box center [149, 55] width 6 height 10
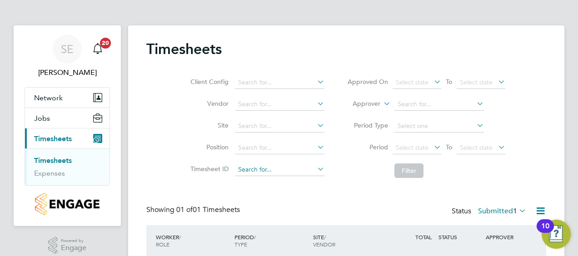
scroll to position [70, 0]
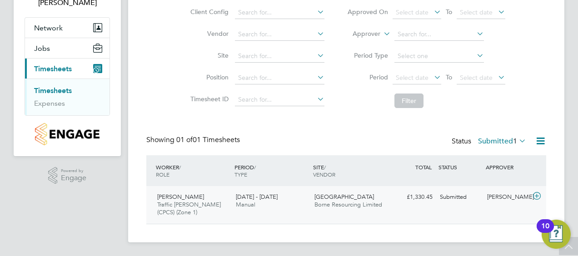
click at [191, 198] on span "[PERSON_NAME]" at bounding box center [180, 197] width 47 height 8
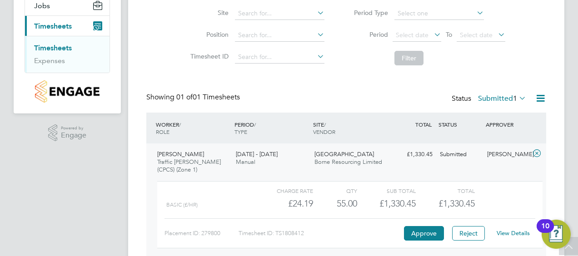
scroll to position [154, 0]
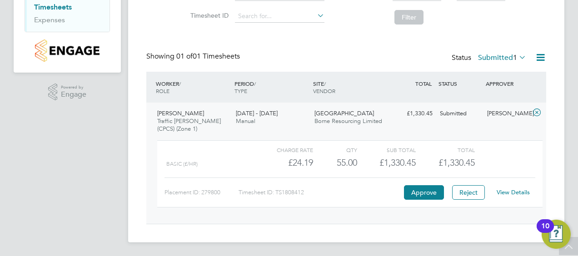
click at [510, 193] on link "View Details" at bounding box center [513, 193] width 33 height 8
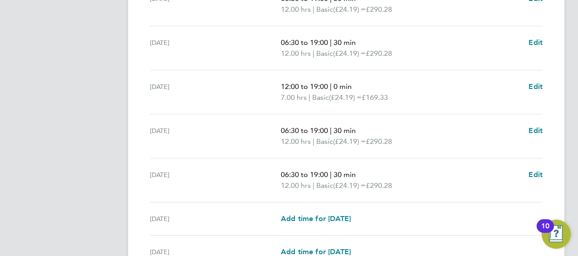
scroll to position [262, 0]
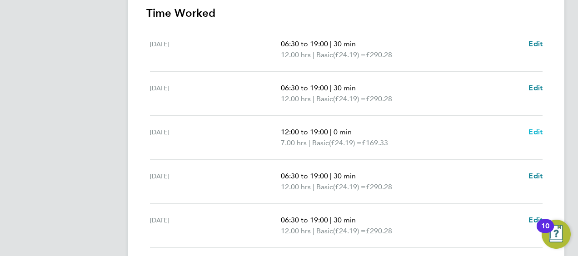
click at [536, 131] on span "Edit" at bounding box center [535, 132] width 14 height 9
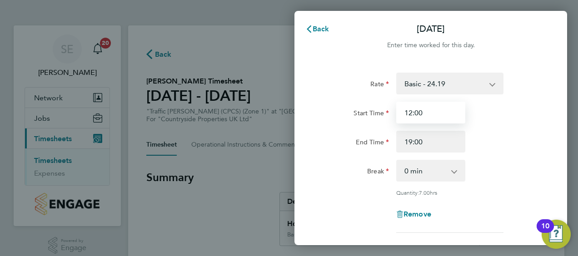
click at [435, 113] on input "12:00" at bounding box center [430, 113] width 69 height 22
type input "1"
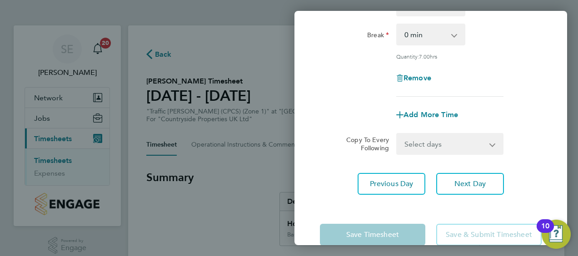
scroll to position [154, 0]
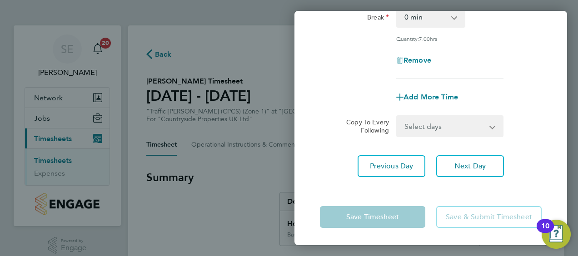
type input "06:30"
click at [397, 210] on app-form-button "Save Timesheet" at bounding box center [375, 217] width 111 height 22
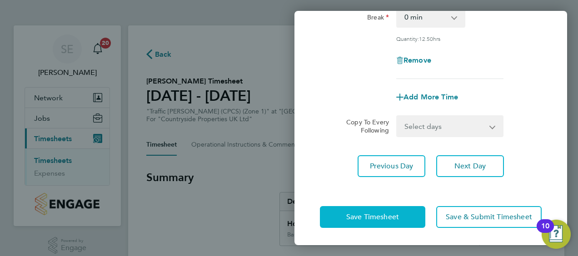
drag, startPoint x: 396, startPoint y: 211, endPoint x: 392, endPoint y: 219, distance: 9.0
click at [392, 219] on span "Save Timesheet" at bounding box center [372, 217] width 53 height 9
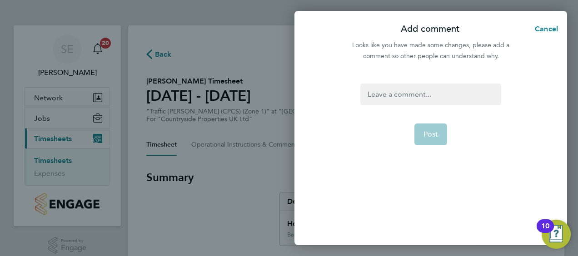
click at [376, 91] on div at bounding box center [430, 95] width 140 height 22
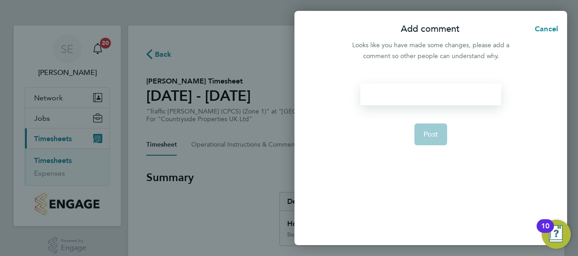
click at [369, 96] on div at bounding box center [430, 95] width 140 height 22
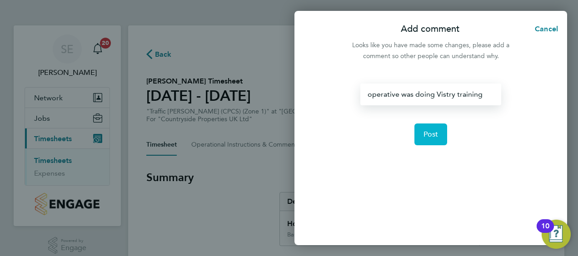
click at [433, 135] on span "Post" at bounding box center [430, 134] width 15 height 9
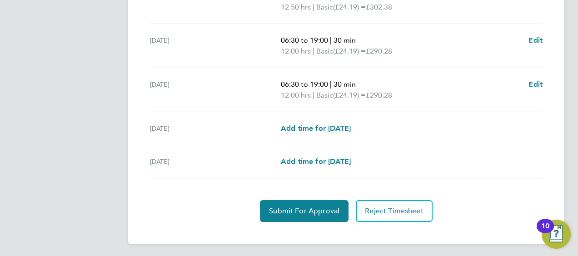
scroll to position [398, 0]
click at [439, 123] on div "Add time for [DATE] Add time for [DATE]" at bounding box center [412, 128] width 262 height 11
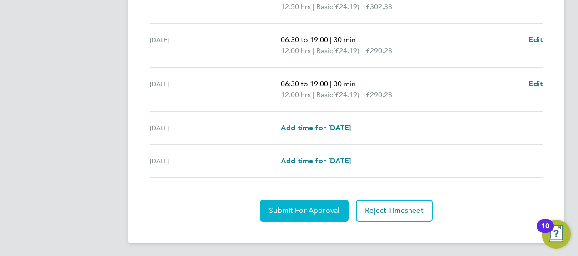
click at [315, 210] on span "Submit For Approval" at bounding box center [304, 210] width 70 height 9
click at [320, 210] on span "Approve Timesheet" at bounding box center [304, 210] width 67 height 9
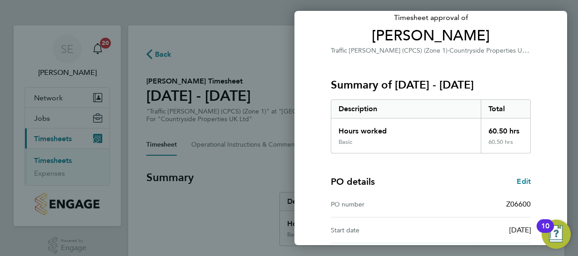
scroll to position [152, 0]
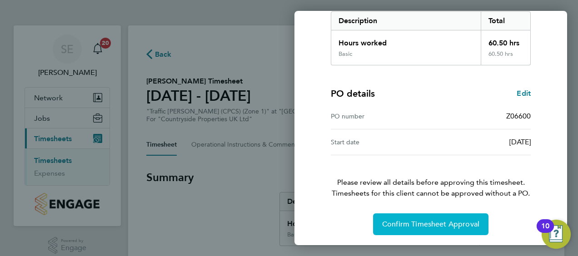
click at [417, 219] on button "Confirm Timesheet Approval" at bounding box center [430, 225] width 115 height 22
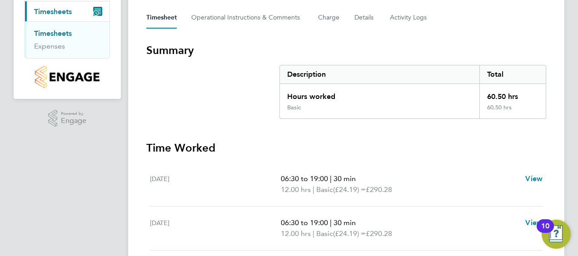
scroll to position [227, 0]
